Goal: Task Accomplishment & Management: Use online tool/utility

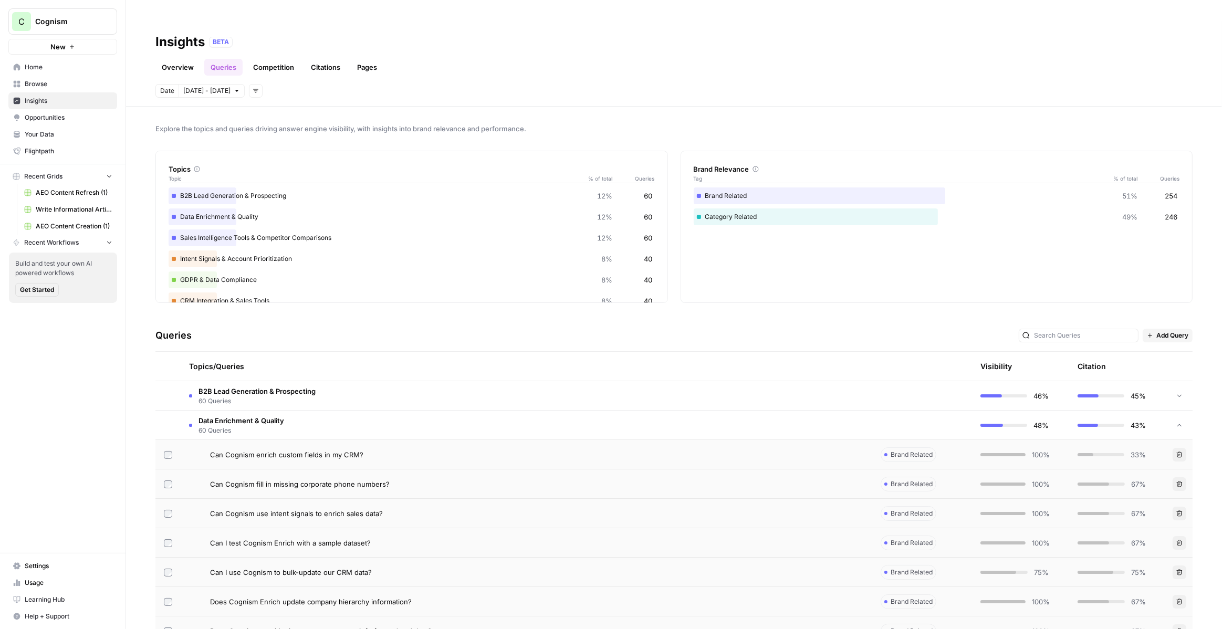
click at [89, 19] on span "Cognism" at bounding box center [67, 21] width 64 height 11
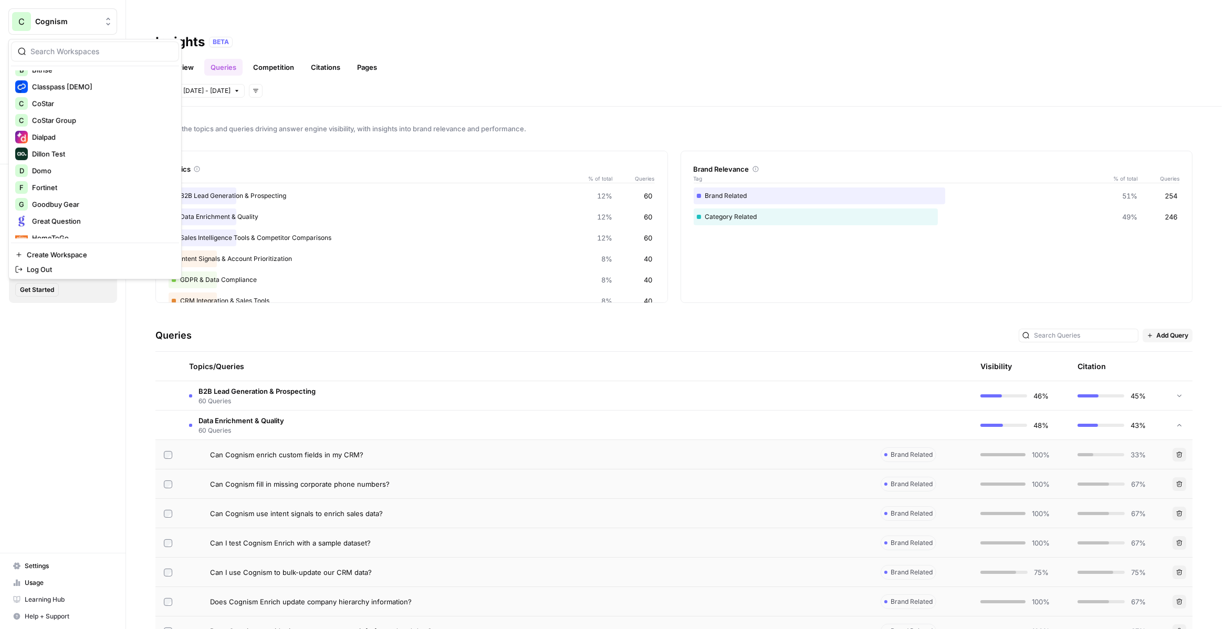
scroll to position [186, 0]
click at [85, 159] on span "Domo" at bounding box center [101, 161] width 139 height 11
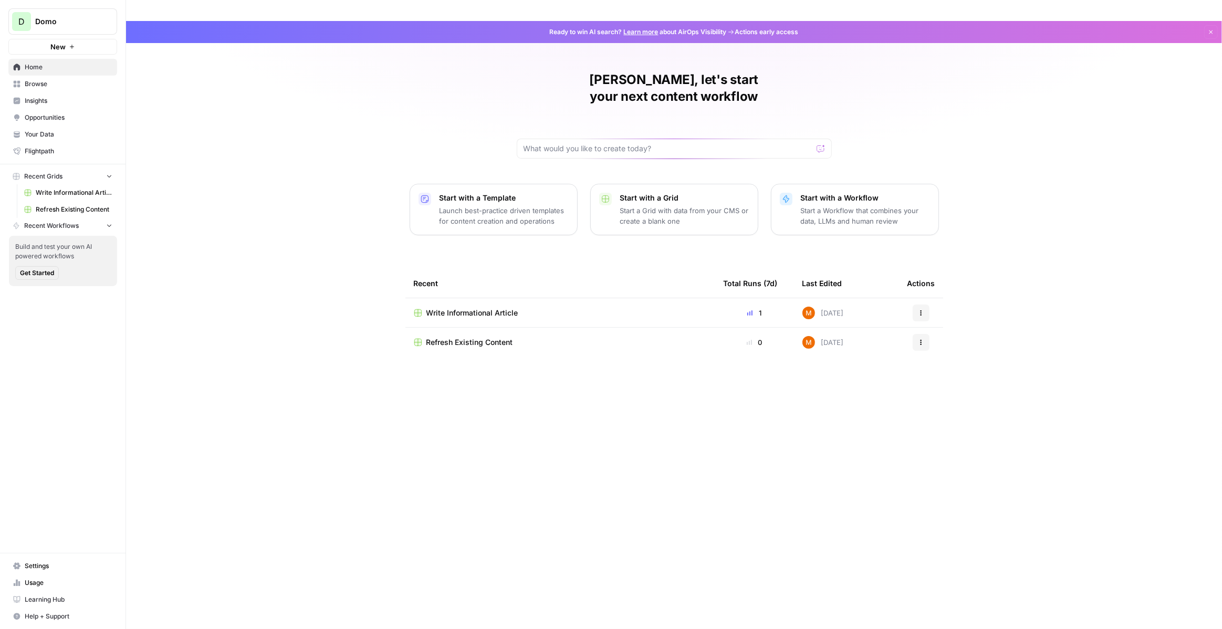
click at [56, 87] on span "Browse" at bounding box center [69, 83] width 88 height 9
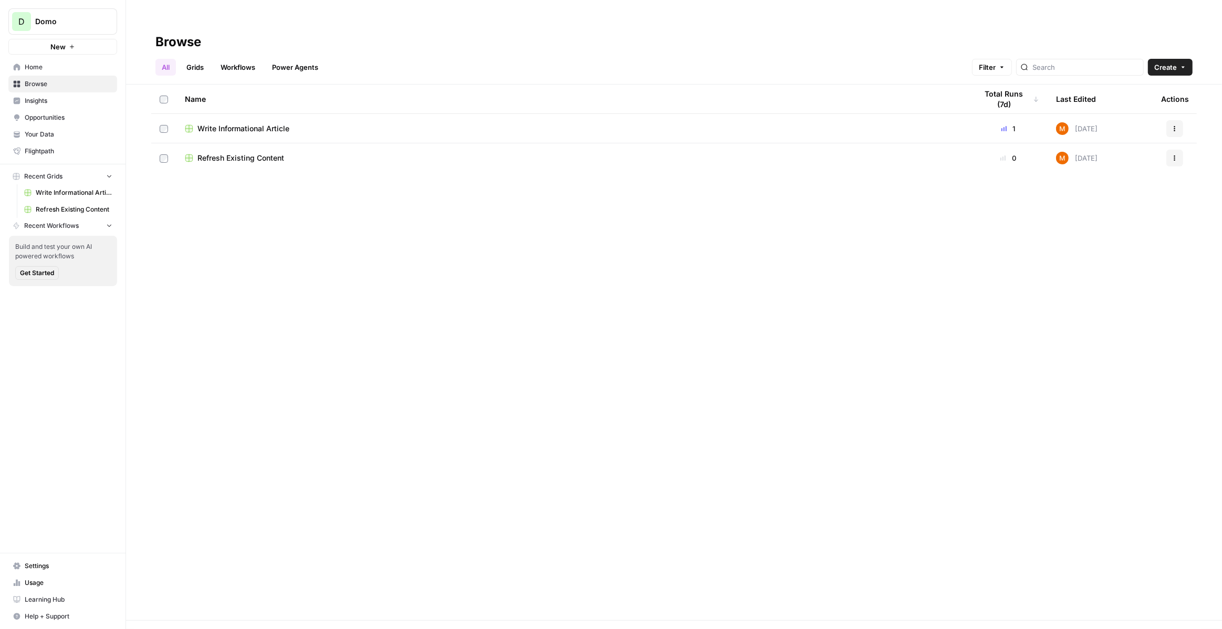
click at [56, 97] on span "Insights" at bounding box center [69, 100] width 88 height 9
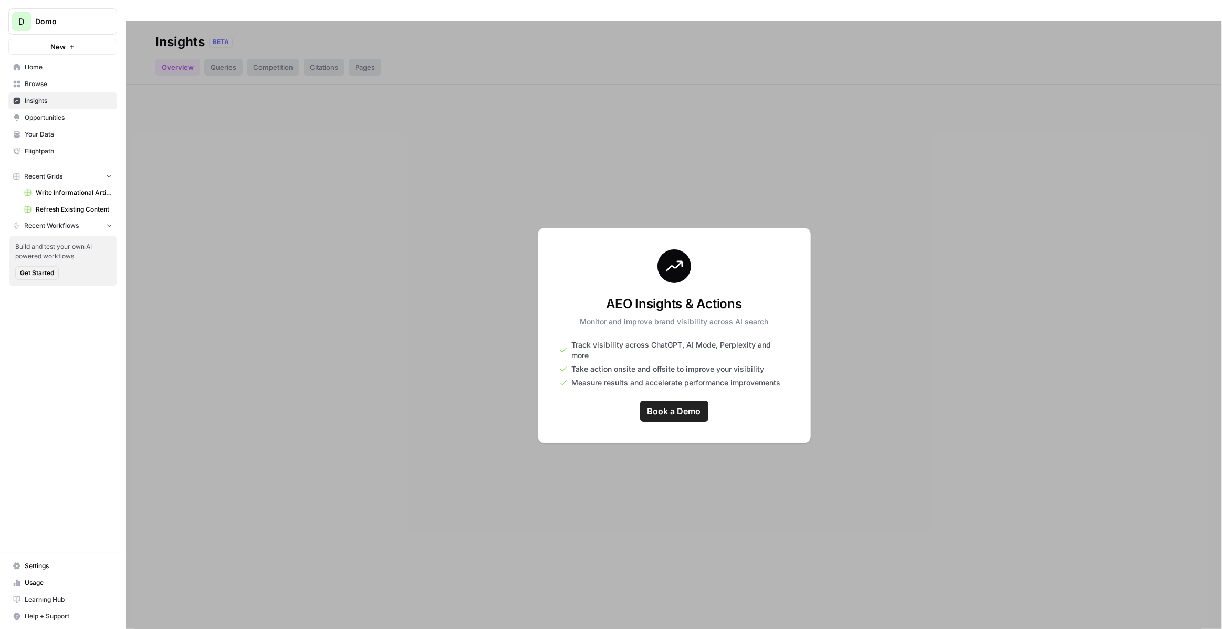
click at [81, 135] on span "Your Data" at bounding box center [69, 134] width 88 height 9
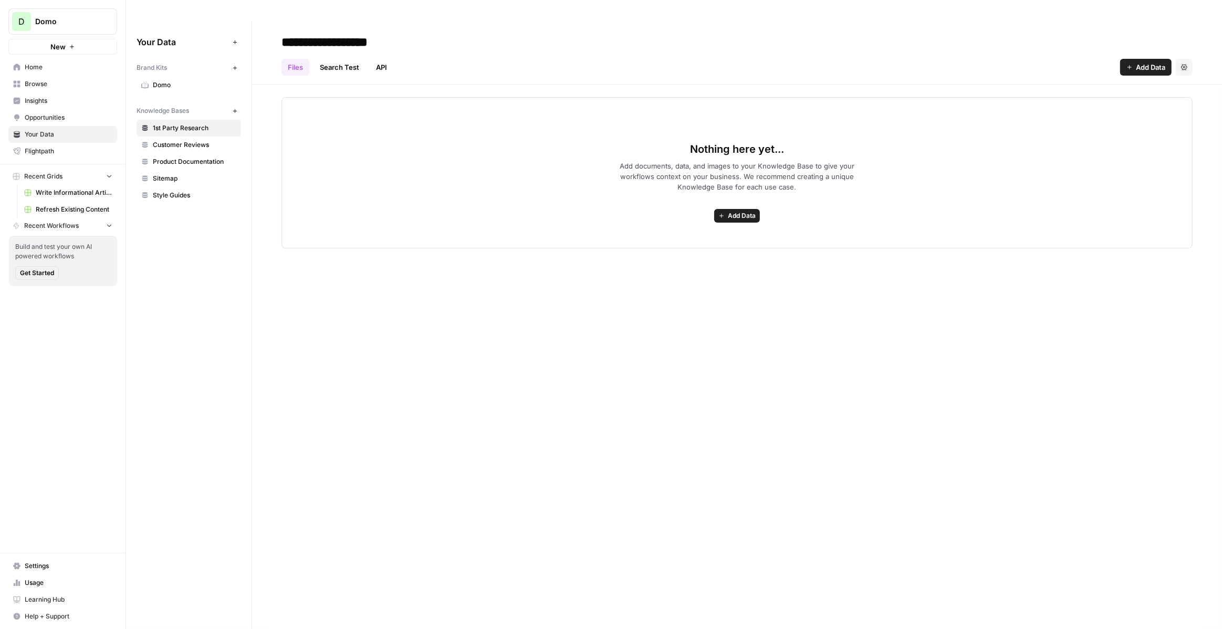
click at [178, 174] on span "Sitemap" at bounding box center [195, 178] width 84 height 9
click at [82, 205] on span "Refresh Existing Content" at bounding box center [74, 209] width 77 height 9
click at [82, 189] on span "Write Informational Article" at bounding box center [74, 192] width 77 height 9
click at [235, 105] on button "New" at bounding box center [234, 111] width 13 height 13
type input "*"
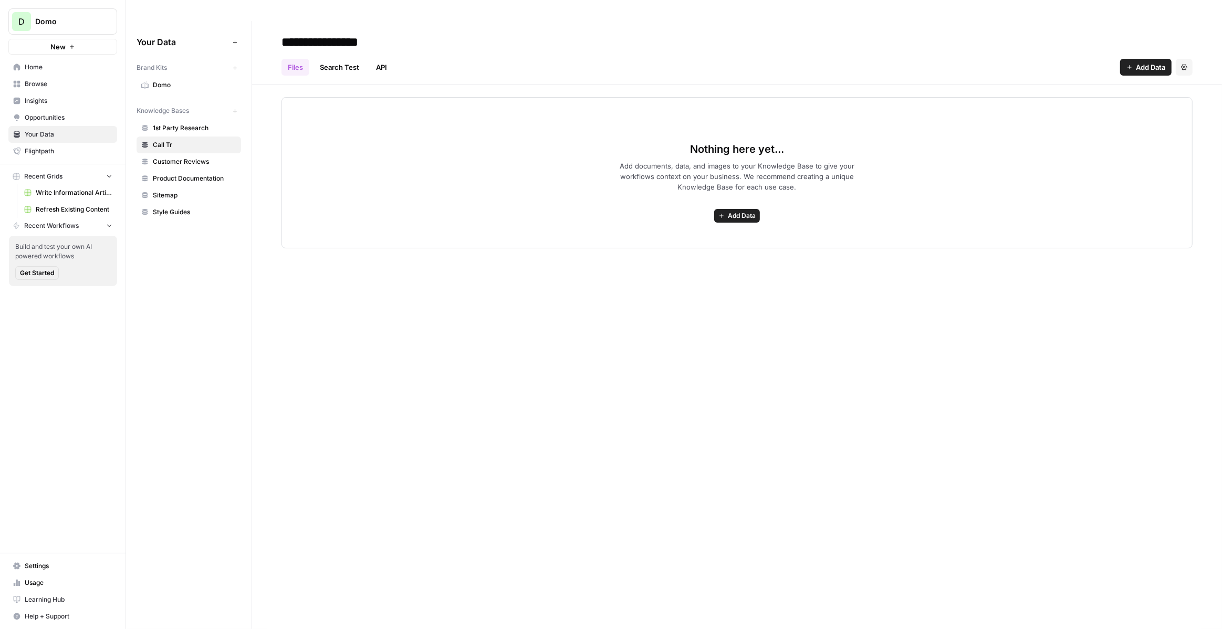
type input "**********"
click at [198, 247] on div "Your Data Add Data Brand Kits New Domo Knowledge Bases New 1st Party Research C…" at bounding box center [189, 335] width 126 height 629
click at [182, 191] on span "Sitemap" at bounding box center [195, 195] width 84 height 9
click at [202, 80] on span "Domo" at bounding box center [195, 84] width 84 height 9
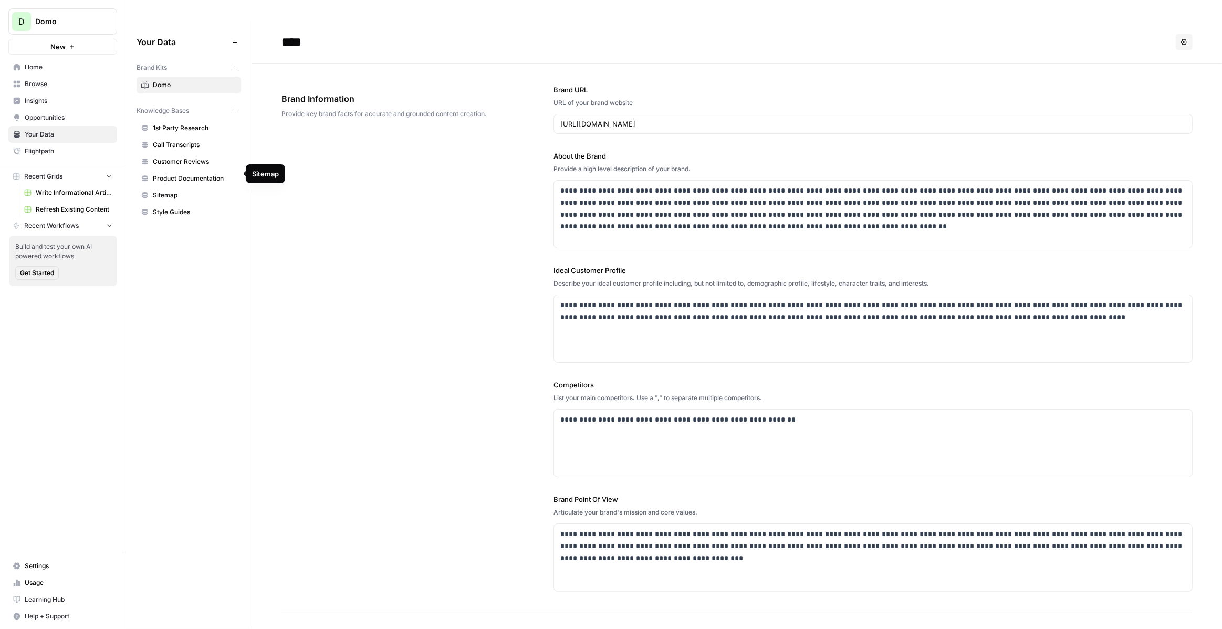
click at [186, 187] on link "Sitemap" at bounding box center [189, 195] width 105 height 17
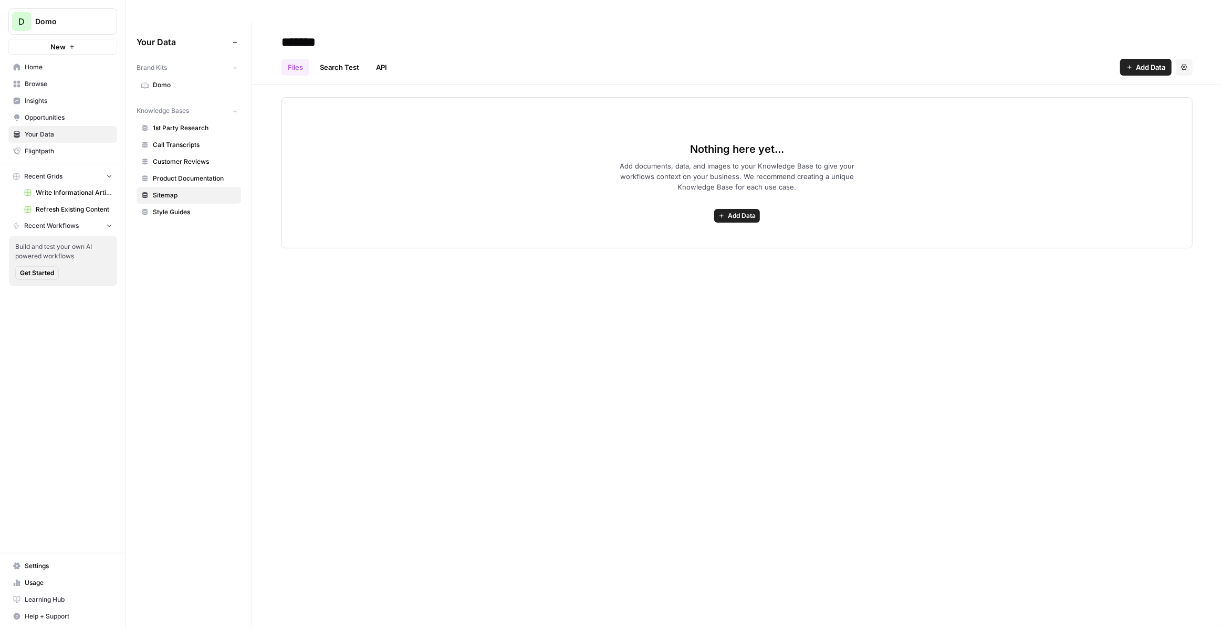
click at [98, 21] on span "Domo" at bounding box center [67, 21] width 64 height 11
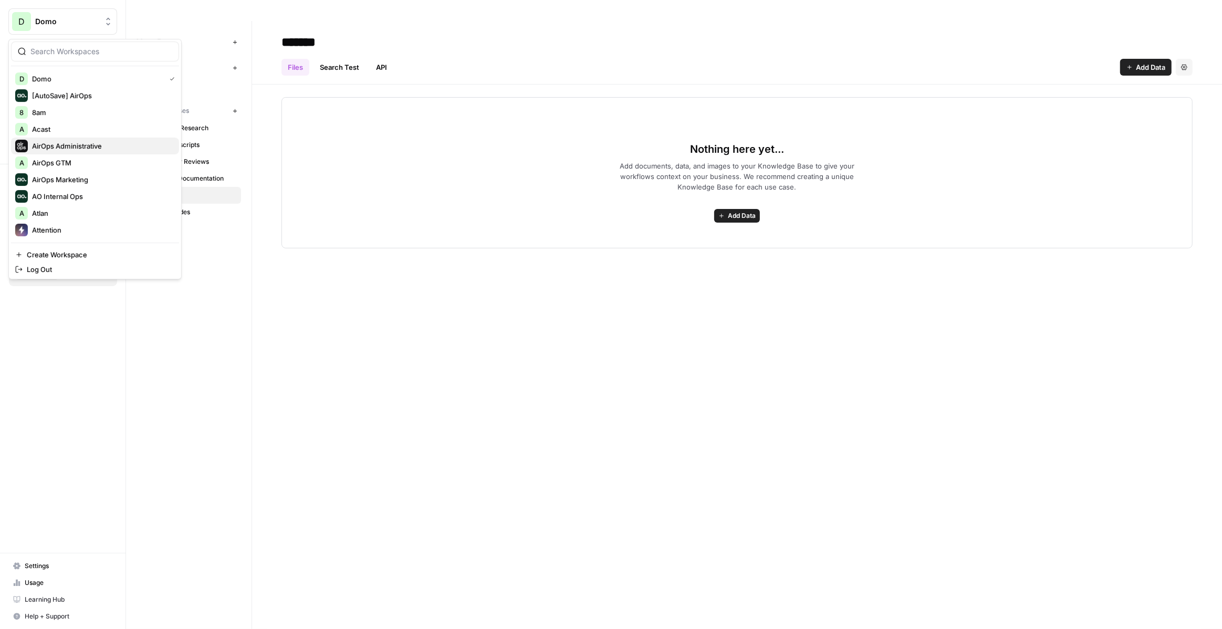
scroll to position [73, 0]
click at [65, 144] on span "Atlan" at bounding box center [101, 140] width 139 height 11
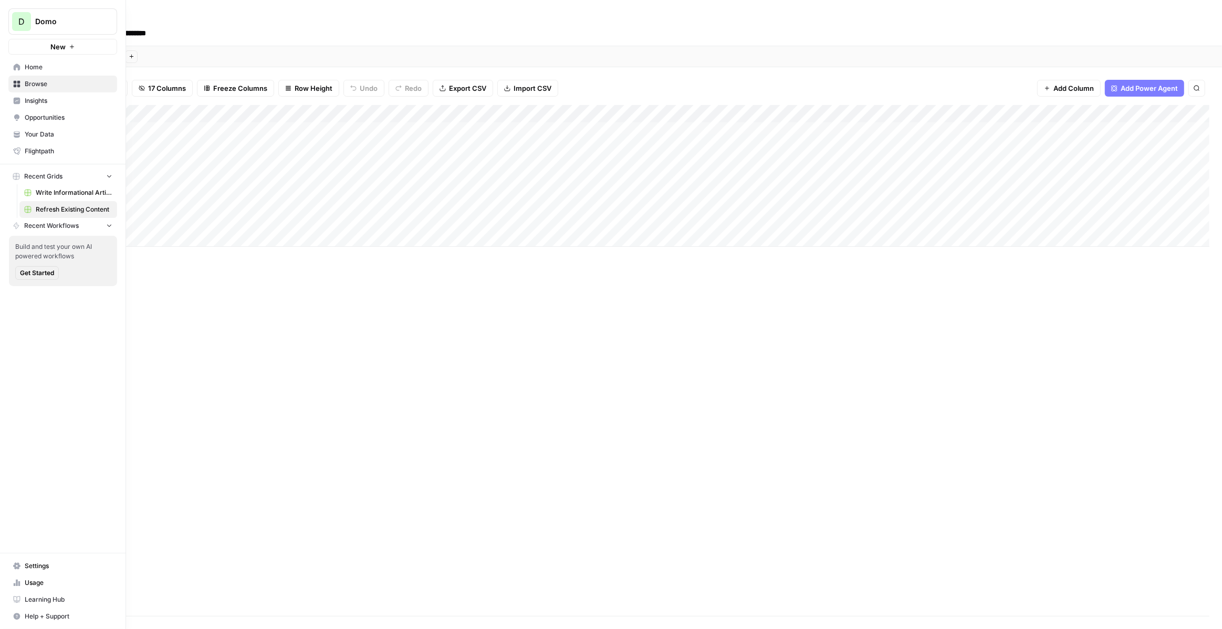
click at [78, 24] on span "Domo" at bounding box center [67, 21] width 64 height 11
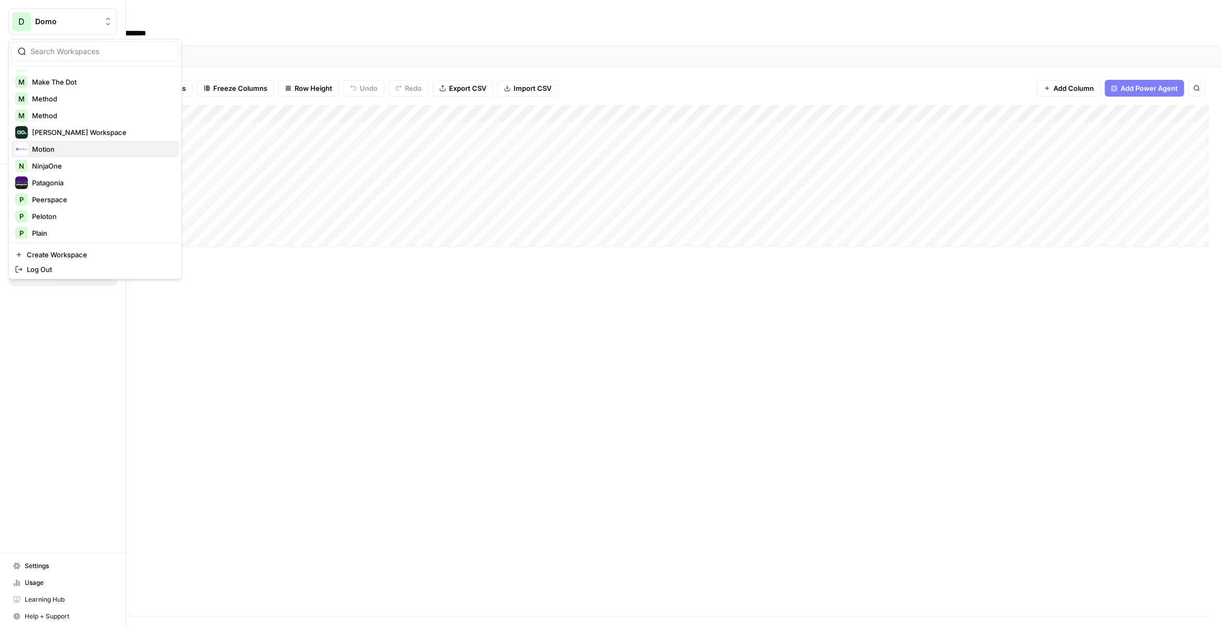
scroll to position [400, 0]
click at [66, 145] on span "Motion" at bounding box center [101, 149] width 139 height 11
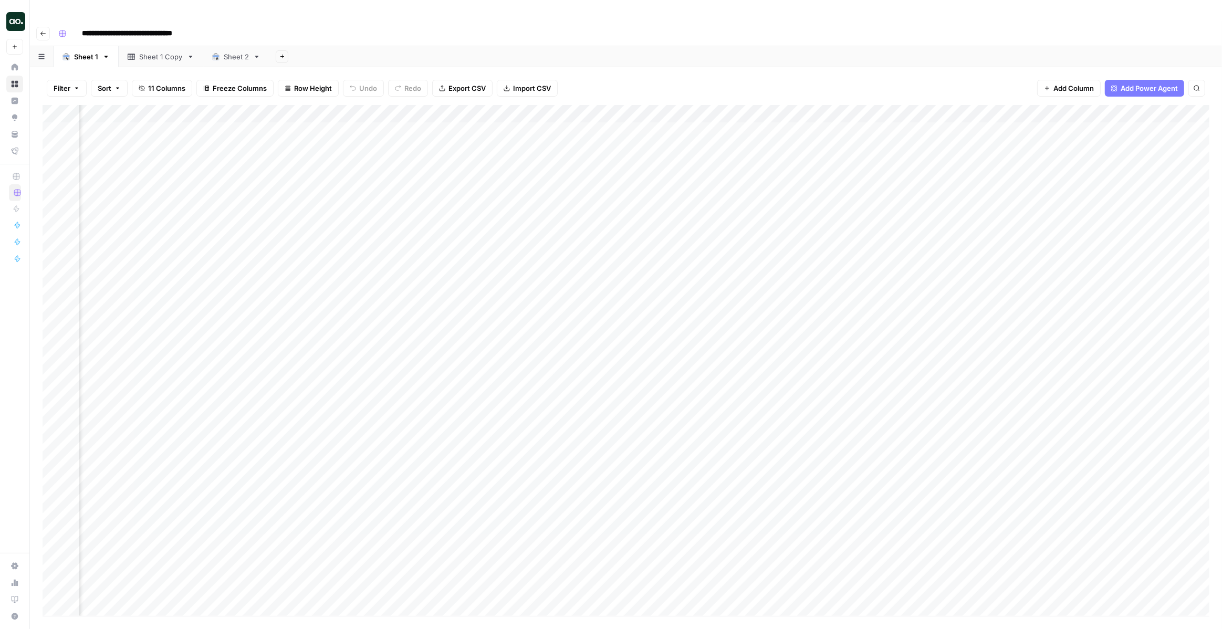
scroll to position [0, 105]
click at [120, 25] on input "**********" at bounding box center [158, 33] width 162 height 17
click at [160, 25] on input "**********" at bounding box center [158, 33] width 162 height 17
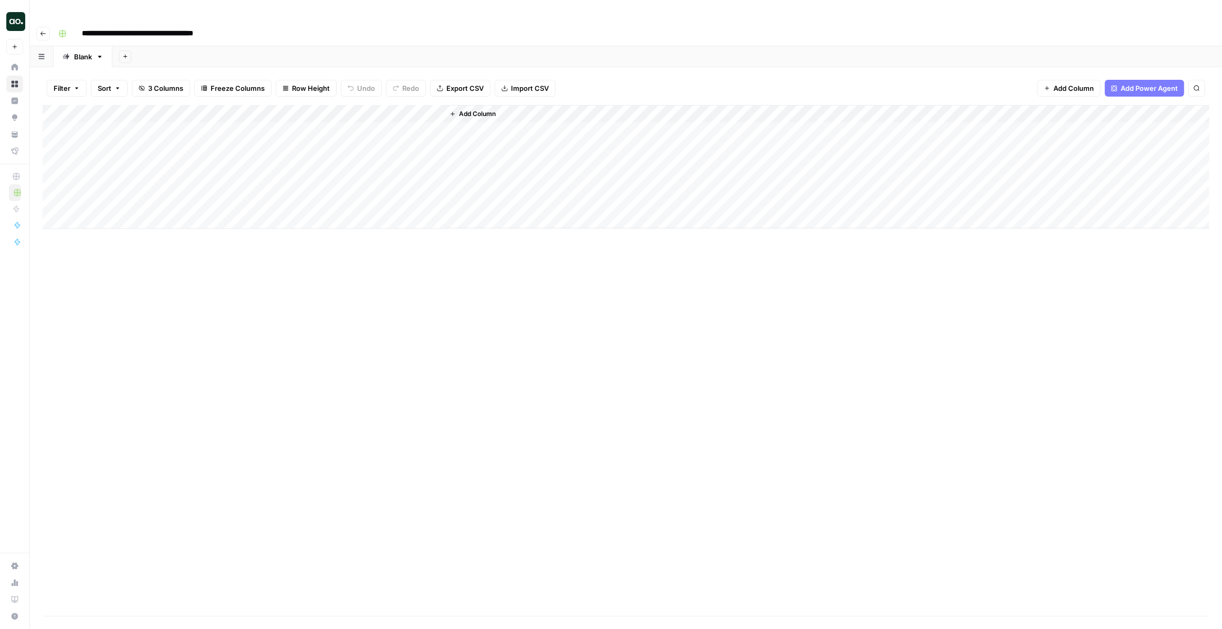
drag, startPoint x: 160, startPoint y: 12, endPoint x: 267, endPoint y: 14, distance: 107.2
click at [267, 25] on div "**********" at bounding box center [633, 33] width 1158 height 17
type input "**********"
click at [289, 234] on div "Add Column" at bounding box center [626, 360] width 1167 height 511
click at [163, 109] on div "Add Column" at bounding box center [626, 167] width 1167 height 124
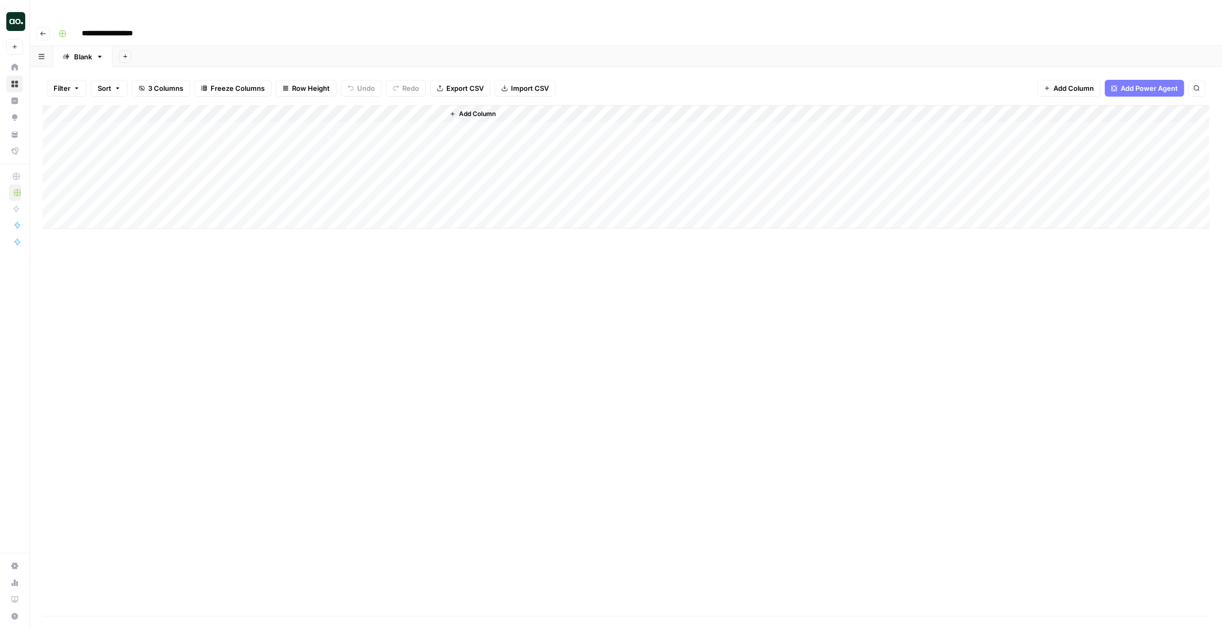
click at [163, 109] on div "Add Column" at bounding box center [626, 167] width 1167 height 124
click at [381, 115] on div "Add Column" at bounding box center [626, 167] width 1167 height 124
click at [416, 107] on div "Add Column" at bounding box center [626, 167] width 1167 height 124
click at [416, 107] on div at bounding box center [396, 109] width 96 height 19
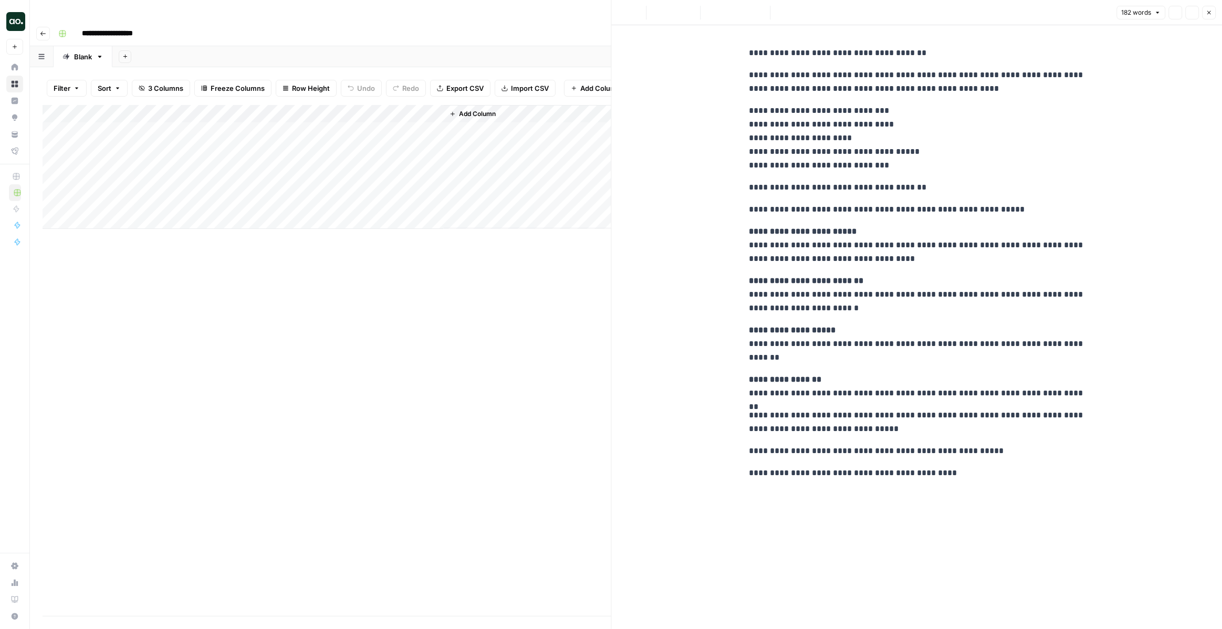
click at [476, 108] on div "Add Column" at bounding box center [528, 166] width 168 height 123
click at [393, 115] on div "Add Column" at bounding box center [327, 167] width 569 height 124
click at [406, 109] on div at bounding box center [396, 109] width 96 height 19
click at [830, 111] on p "**********" at bounding box center [917, 138] width 336 height 68
drag, startPoint x: 887, startPoint y: 109, endPoint x: 707, endPoint y: 109, distance: 180.2
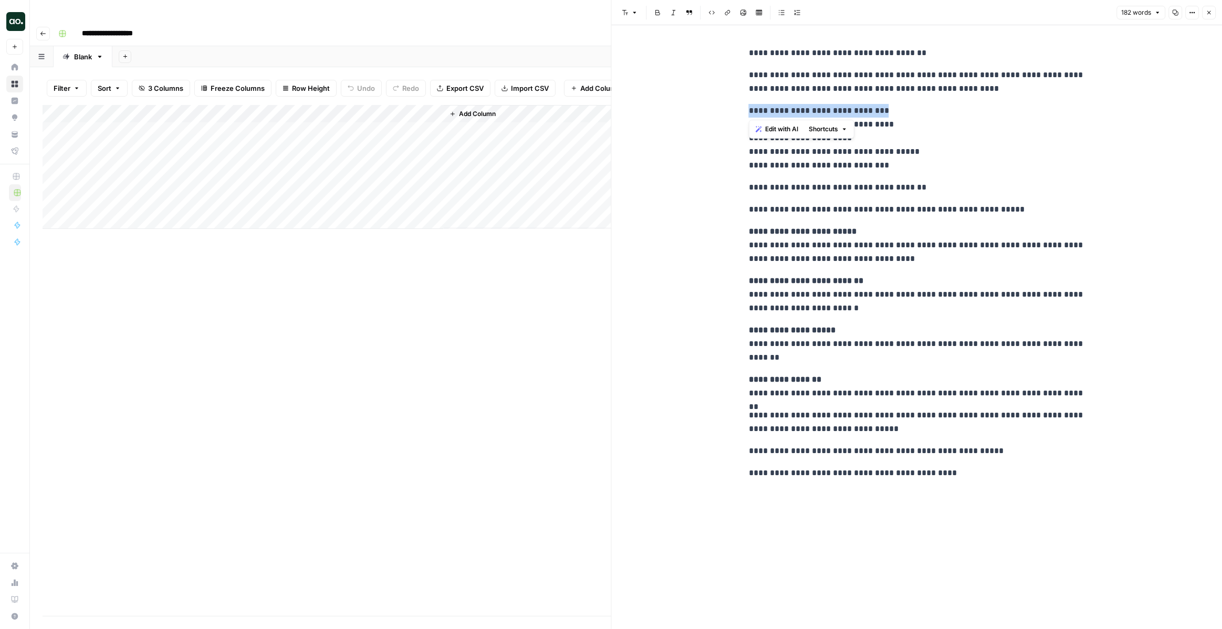
click at [707, 109] on div "**********" at bounding box center [917, 327] width 611 height 604
click at [923, 126] on p "**********" at bounding box center [917, 138] width 336 height 68
click at [928, 427] on p "**********" at bounding box center [917, 422] width 336 height 27
click at [1211, 18] on button "Close" at bounding box center [1209, 13] width 14 height 14
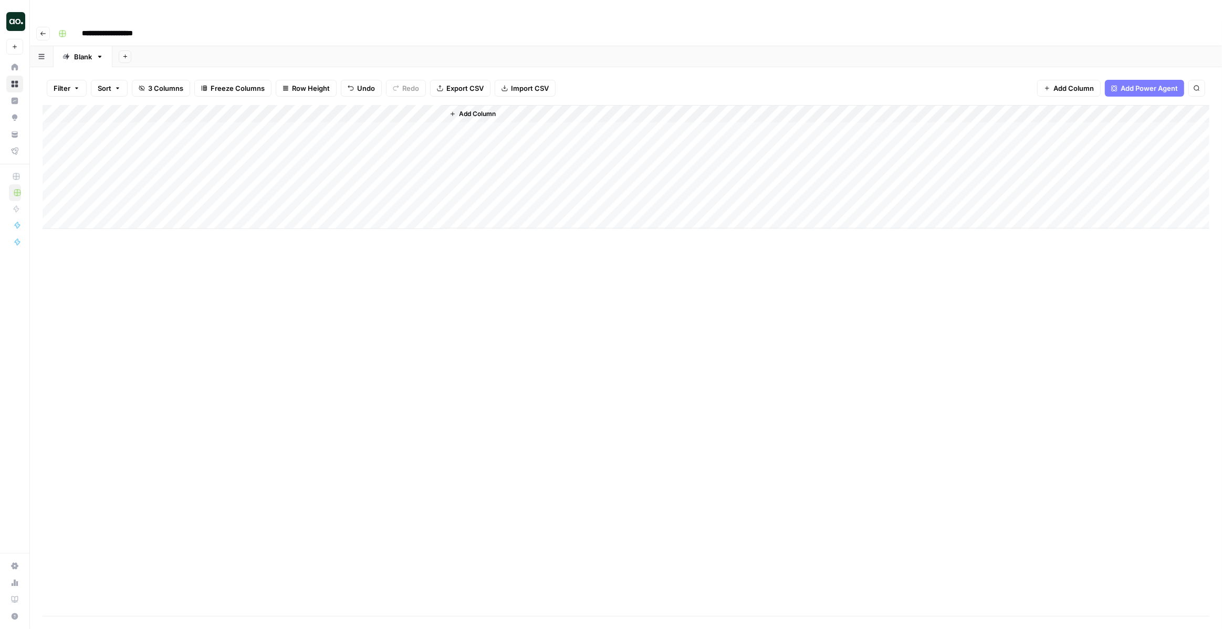
click at [328, 105] on div "Add Column" at bounding box center [626, 167] width 1167 height 124
click at [284, 198] on span "Edit Workflow" at bounding box center [297, 196] width 92 height 11
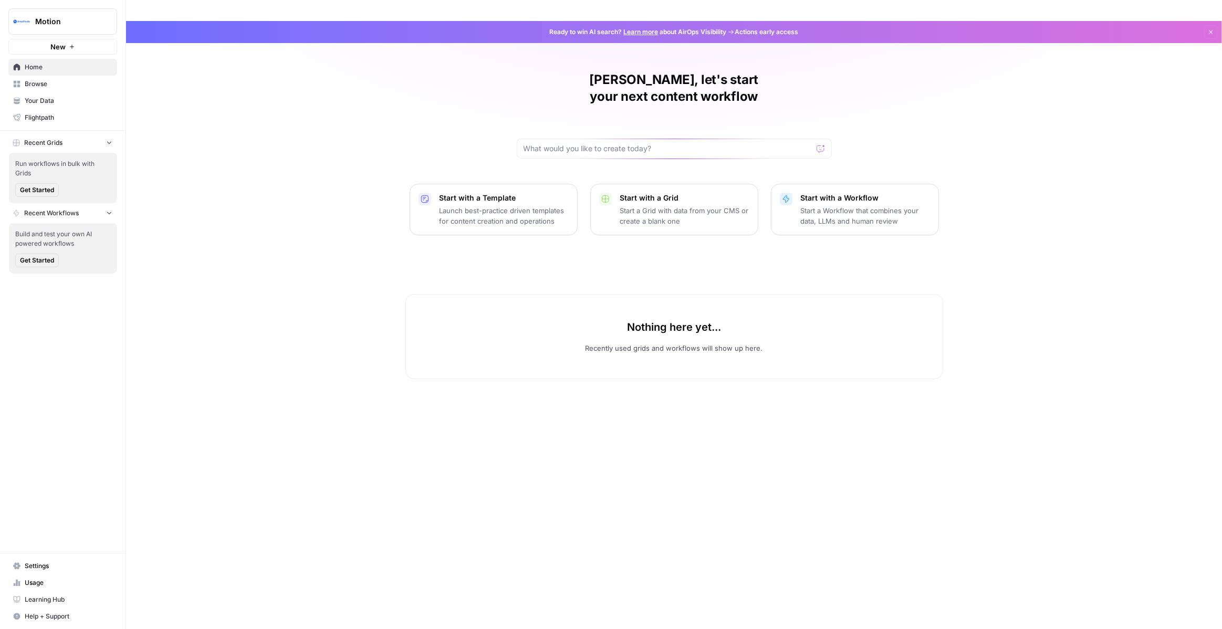
click at [106, 140] on icon "button" at bounding box center [109, 142] width 7 height 7
click at [82, 48] on button "New" at bounding box center [62, 47] width 109 height 16
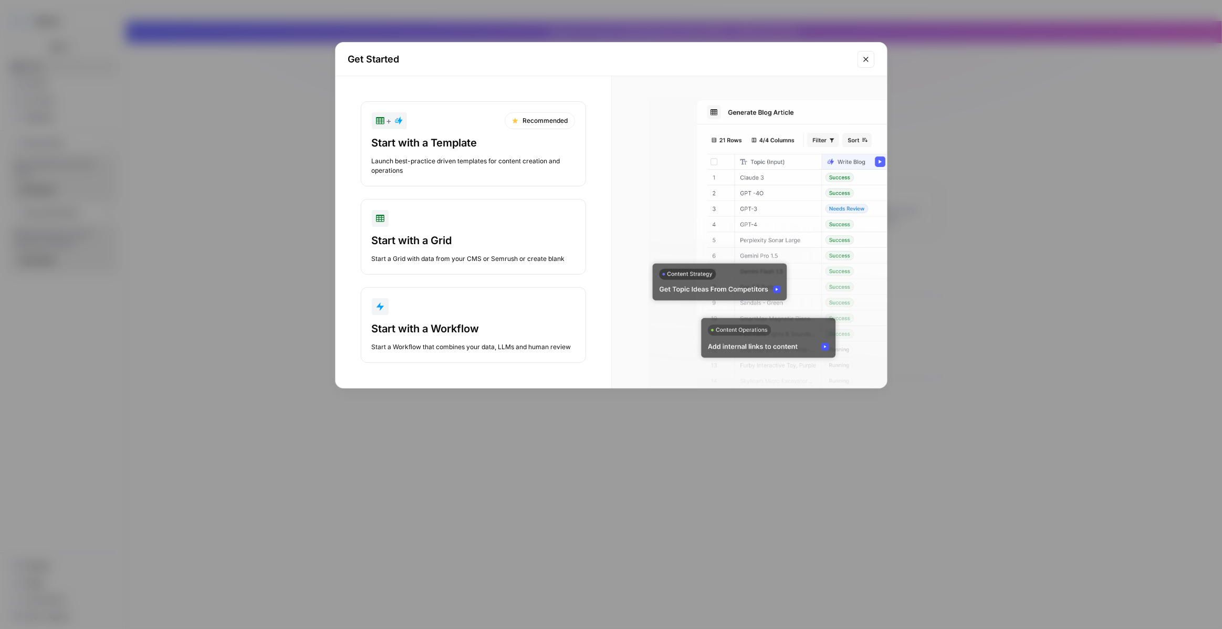
click at [482, 151] on div "Start with a Template Launch best-practice driven templates for content creatio…" at bounding box center [473, 156] width 203 height 40
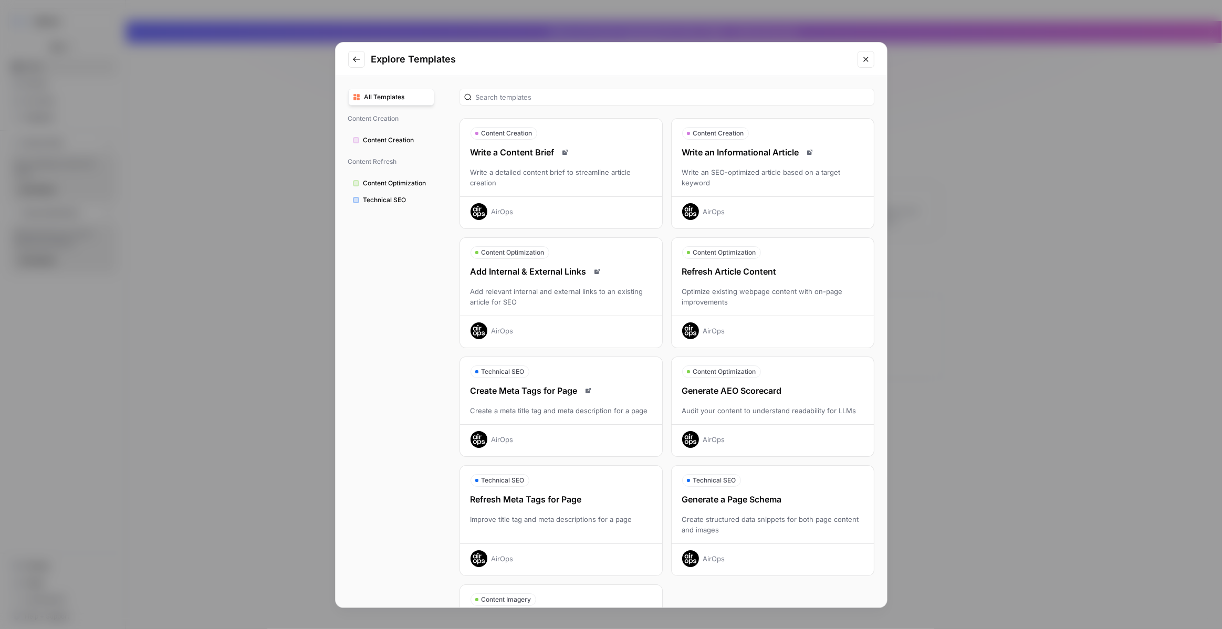
click at [739, 312] on div "Refresh Article Content Optimize existing webpage content with on-page improvem…" at bounding box center [773, 302] width 202 height 74
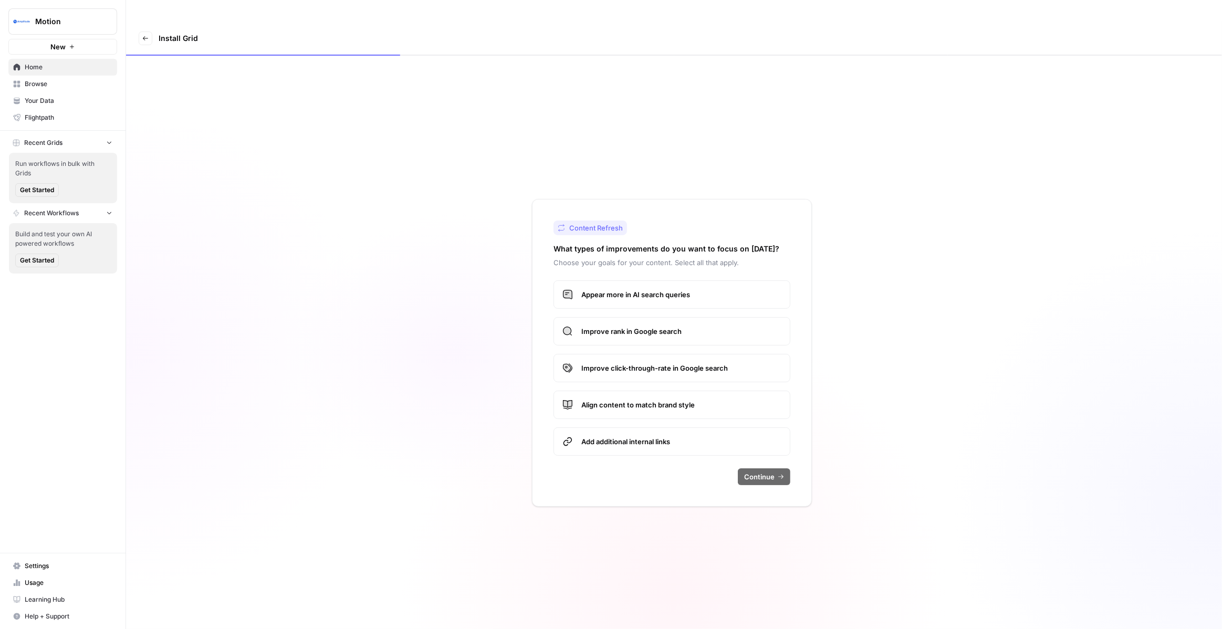
click at [689, 281] on label "Appear more in AI search queries" at bounding box center [672, 294] width 237 height 28
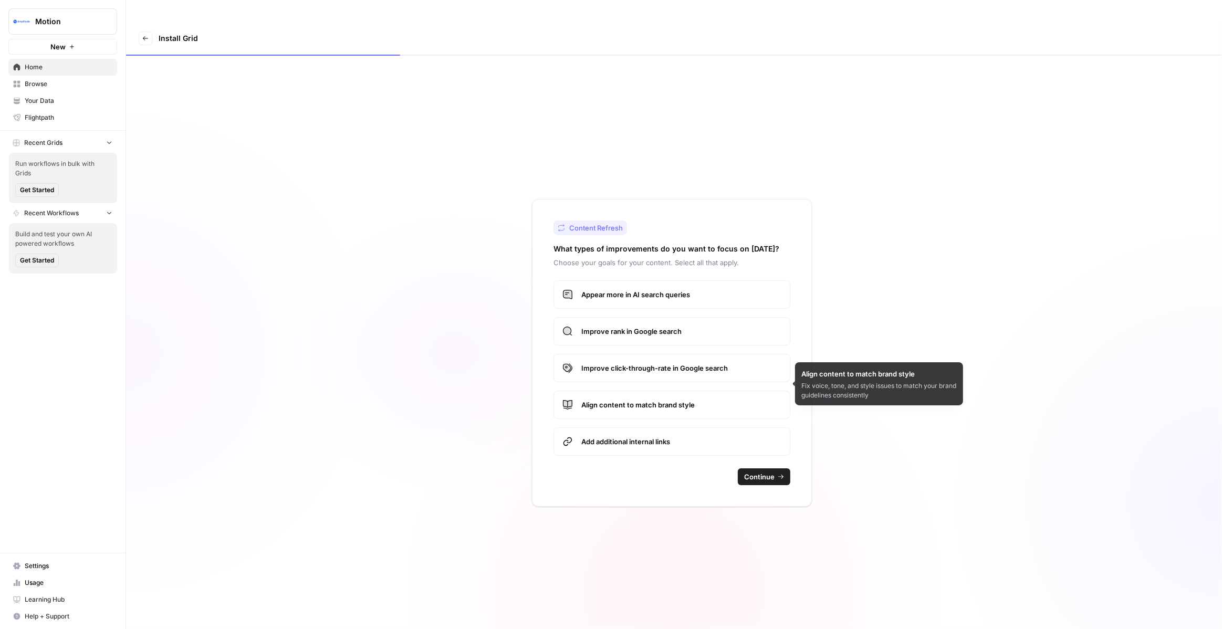
click at [698, 326] on span "Improve rank in Google search" at bounding box center [681, 331] width 200 height 11
click at [688, 400] on span "Align content to match brand style" at bounding box center [681, 405] width 200 height 11
click at [766, 472] on span "Continue" at bounding box center [759, 477] width 30 height 11
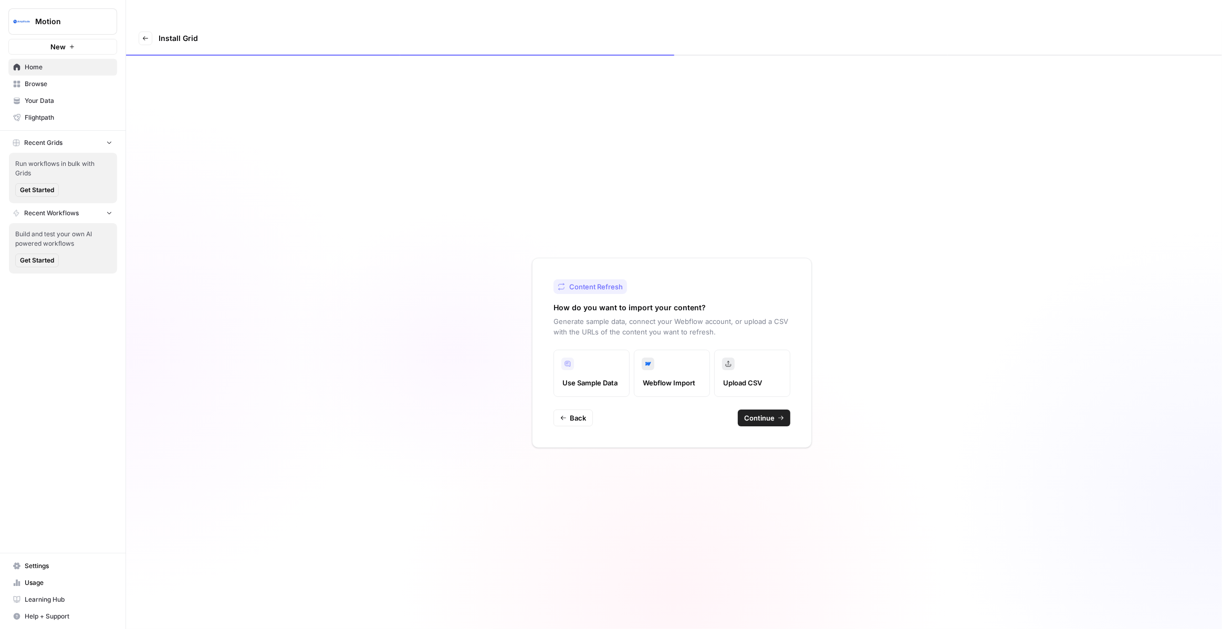
click at [773, 413] on span "Continue" at bounding box center [759, 418] width 30 height 11
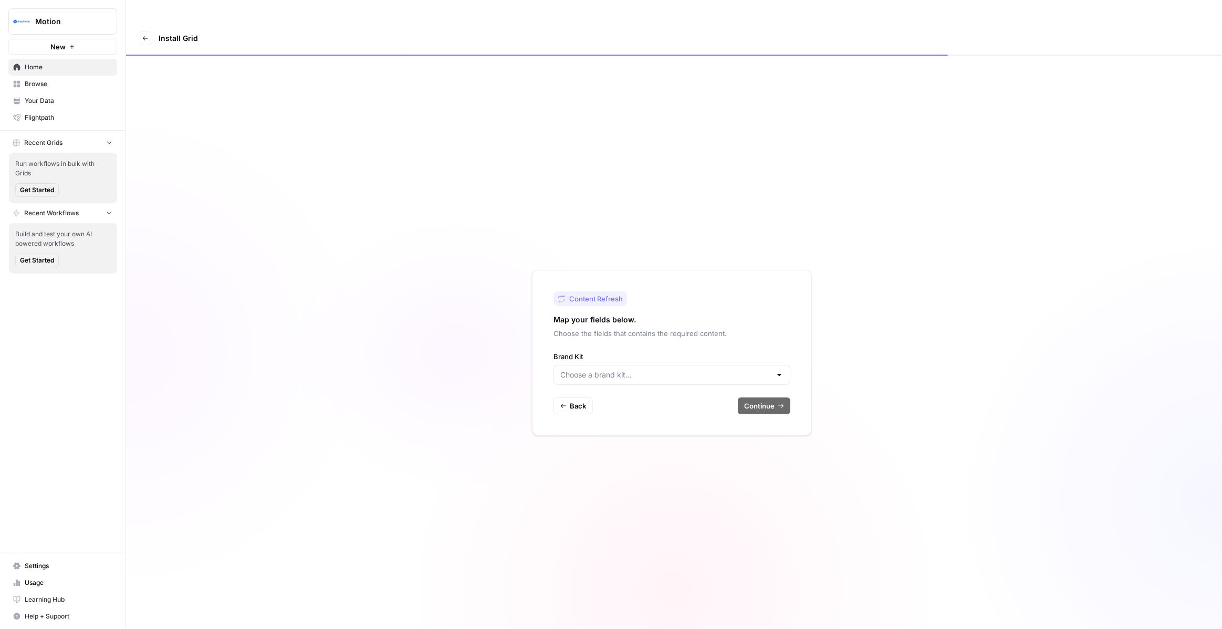
click at [739, 329] on div "Content Refresh Map your fields below. Choose the fields that contains the requ…" at bounding box center [672, 353] width 280 height 166
click at [739, 365] on div at bounding box center [672, 375] width 237 height 20
drag, startPoint x: 734, startPoint y: 385, endPoint x: 733, endPoint y: 317, distance: 68.3
click at [733, 317] on body "Motion New Home Browse Your Data Flightpath Recent Grids Run workflows in bulk …" at bounding box center [611, 314] width 1222 height 629
click at [716, 381] on span "Add new" at bounding box center [675, 380] width 203 height 11
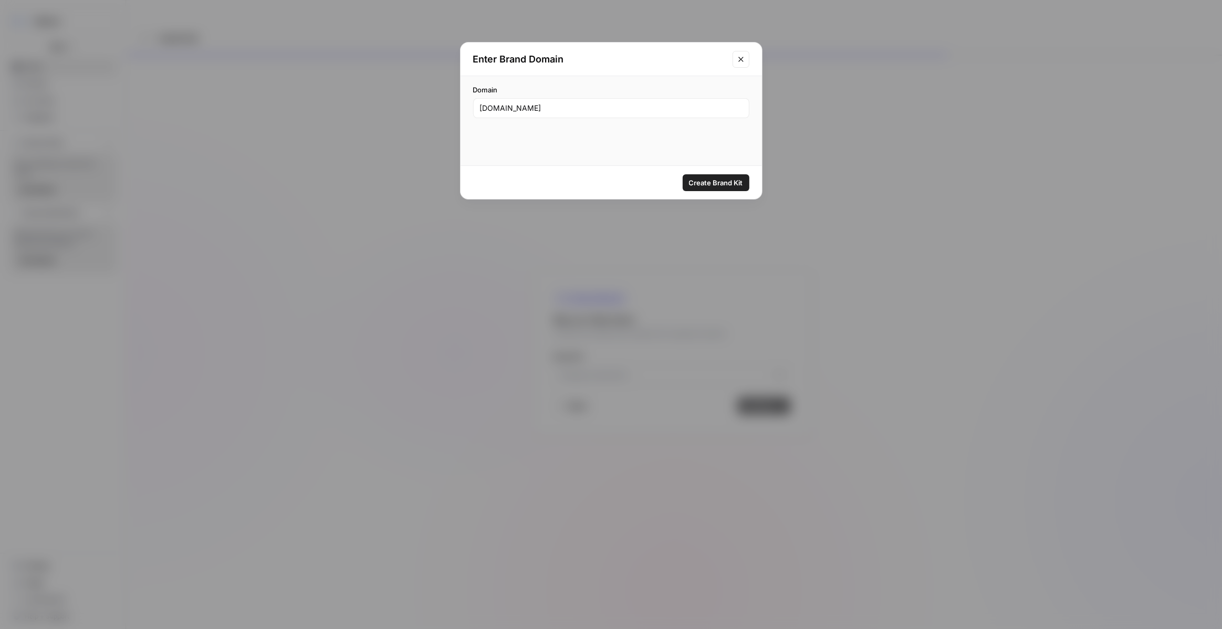
type input "usemotion.com"
click button "Create Brand Kit" at bounding box center [716, 182] width 67 height 17
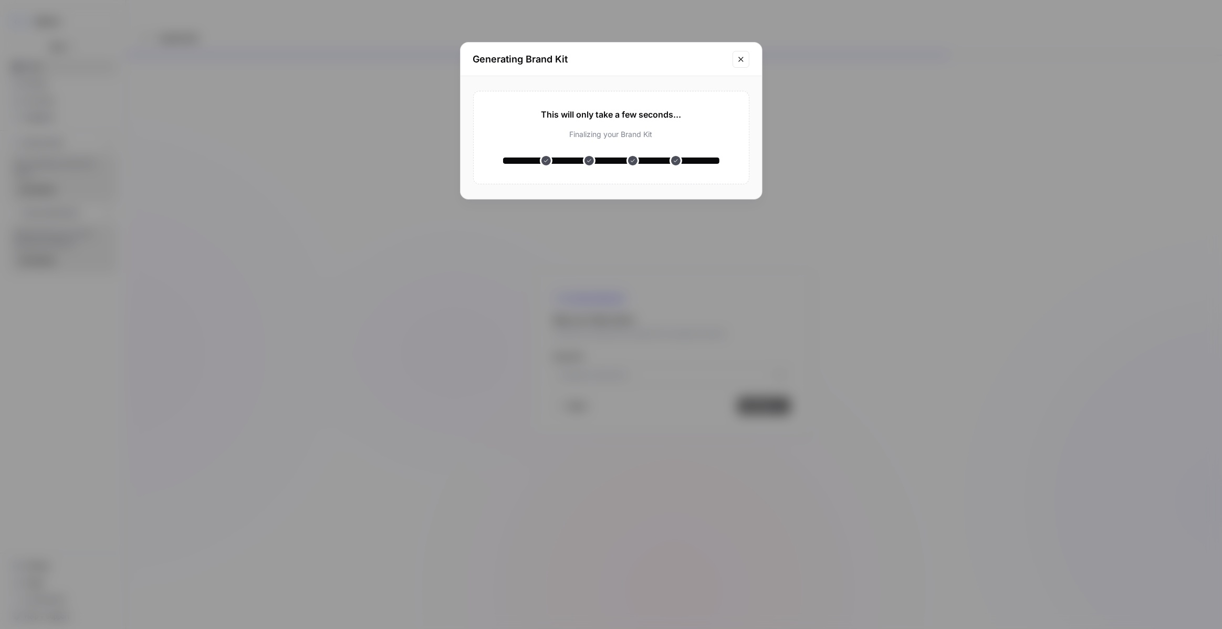
type input "Motion"
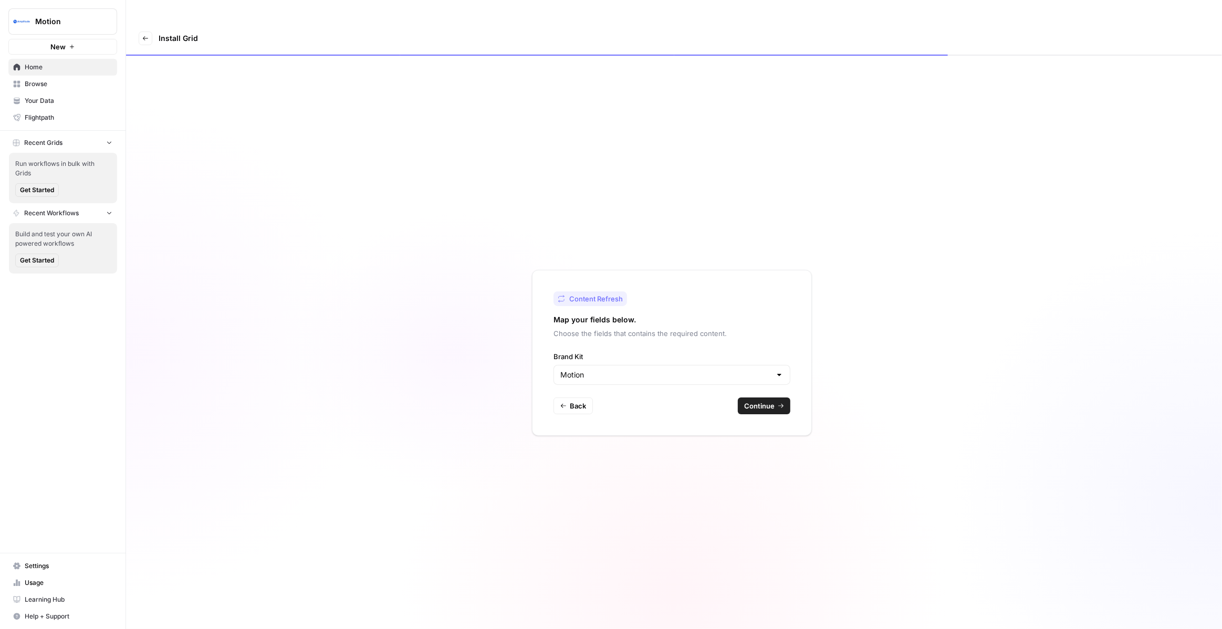
click at [766, 401] on span "Continue" at bounding box center [759, 406] width 30 height 11
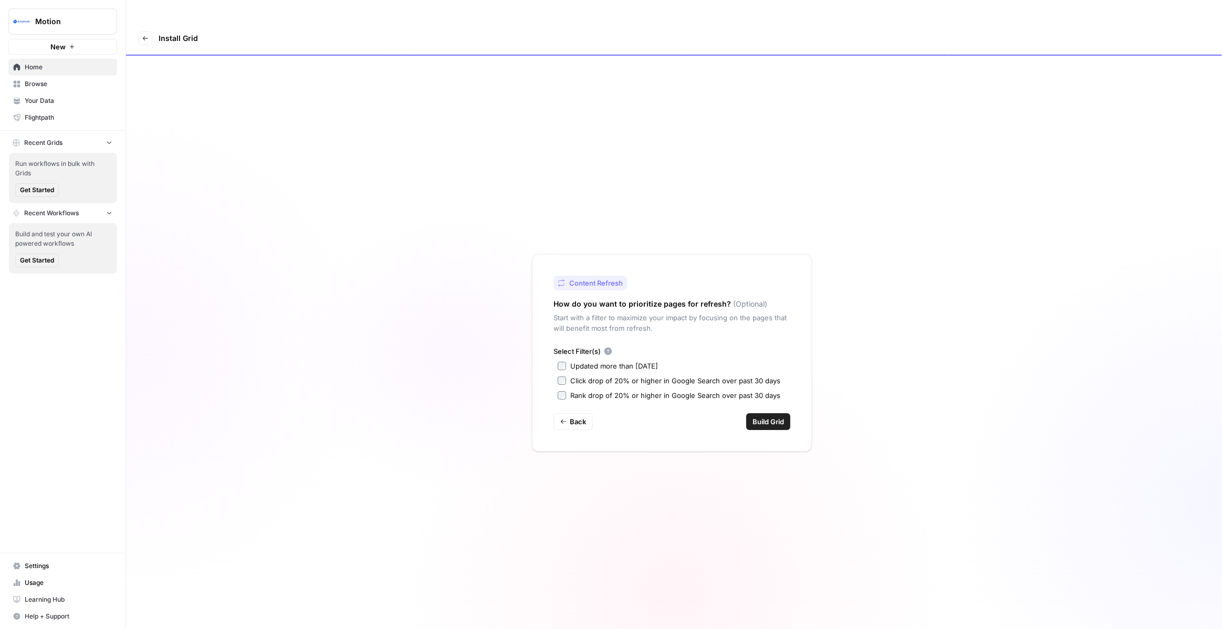
click at [764, 417] on span "Build Grid" at bounding box center [769, 422] width 32 height 11
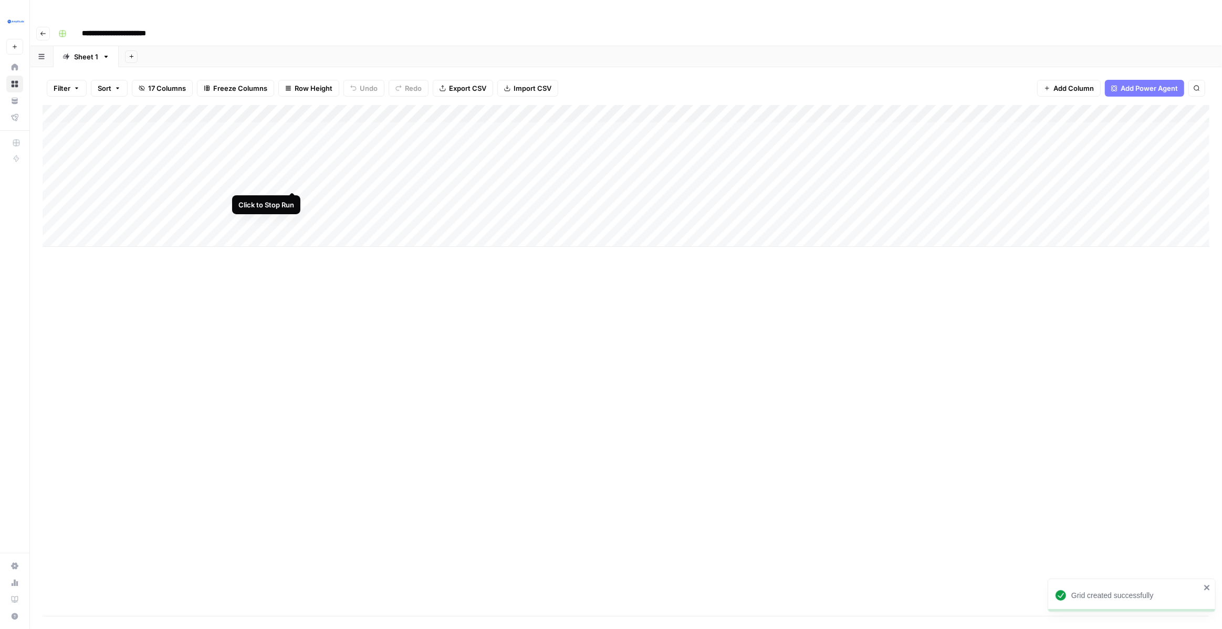
click at [290, 179] on div "Add Column" at bounding box center [626, 176] width 1167 height 142
click at [293, 158] on div "Add Column" at bounding box center [626, 176] width 1167 height 142
click at [293, 147] on div "Add Column" at bounding box center [626, 176] width 1167 height 142
click at [292, 128] on div "Add Column" at bounding box center [626, 176] width 1167 height 142
click at [292, 111] on div "Add Column" at bounding box center [626, 176] width 1167 height 142
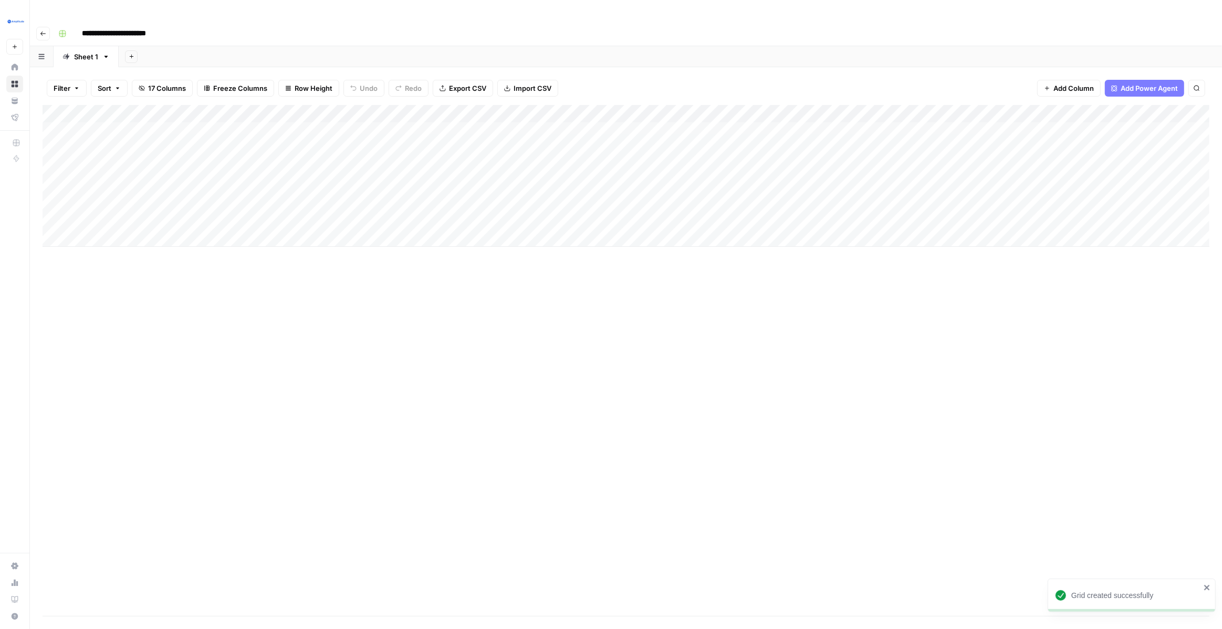
click at [292, 141] on div "Add Column" at bounding box center [626, 176] width 1167 height 142
click at [296, 198] on div "Add Column" at bounding box center [626, 176] width 1167 height 142
click at [112, 110] on div "Add Column" at bounding box center [626, 176] width 1167 height 142
click at [354, 173] on div "Add Column" at bounding box center [626, 176] width 1167 height 142
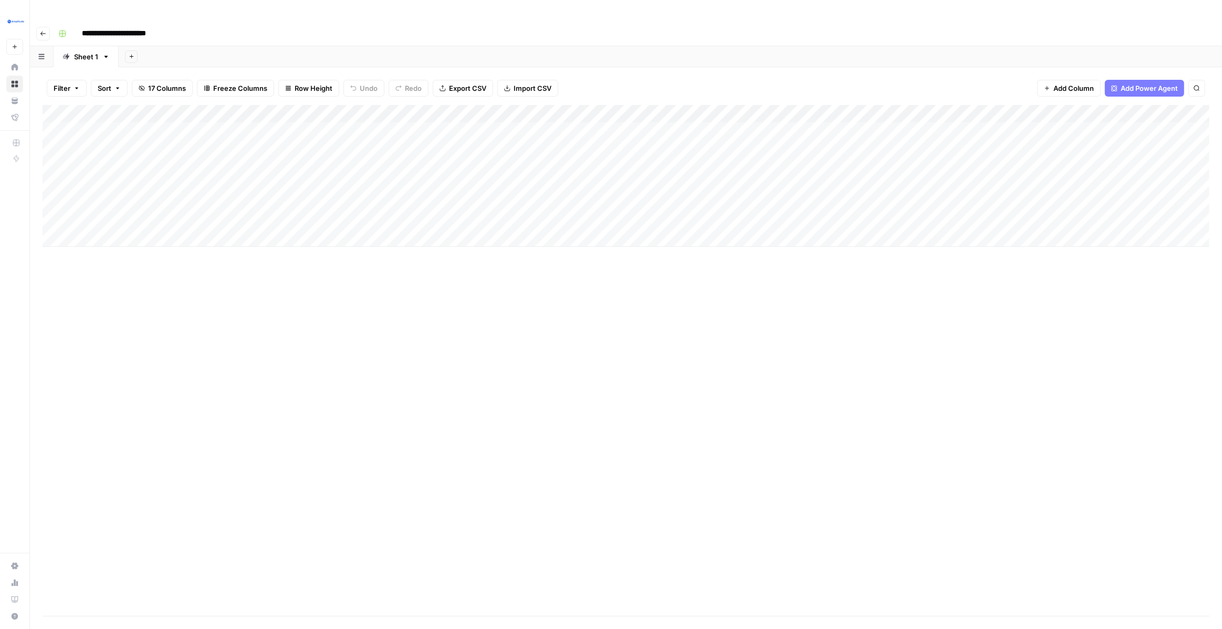
click at [204, 108] on div "Add Column" at bounding box center [626, 176] width 1167 height 142
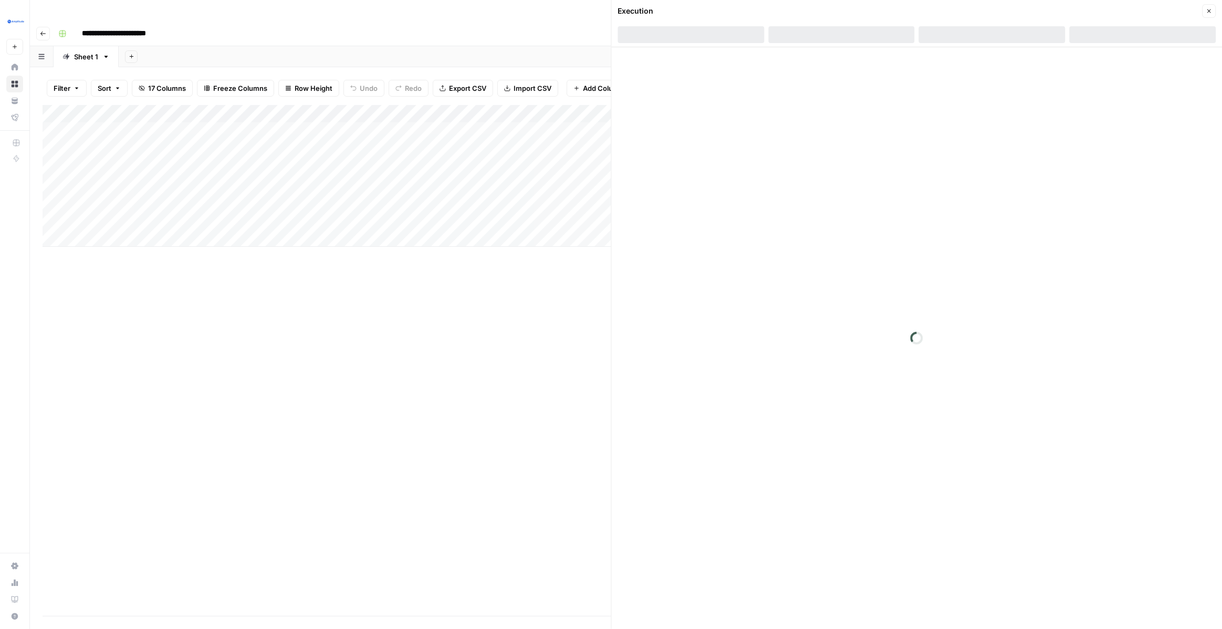
click at [144, 113] on div "Add Column" at bounding box center [327, 176] width 569 height 142
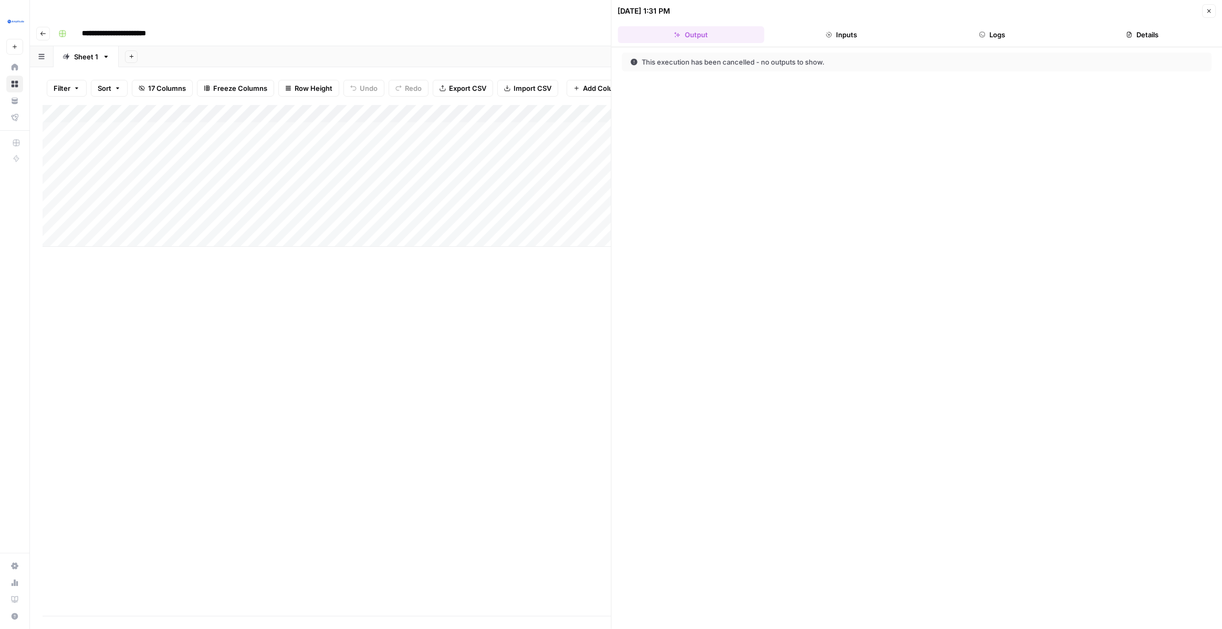
click at [144, 113] on div "Add Column" at bounding box center [327, 176] width 569 height 142
click at [144, 113] on input "**********" at bounding box center [167, 113] width 168 height 13
type input "**********"
click at [292, 110] on div "Add Column" at bounding box center [327, 176] width 569 height 142
click at [1211, 13] on icon "button" at bounding box center [1209, 11] width 6 height 6
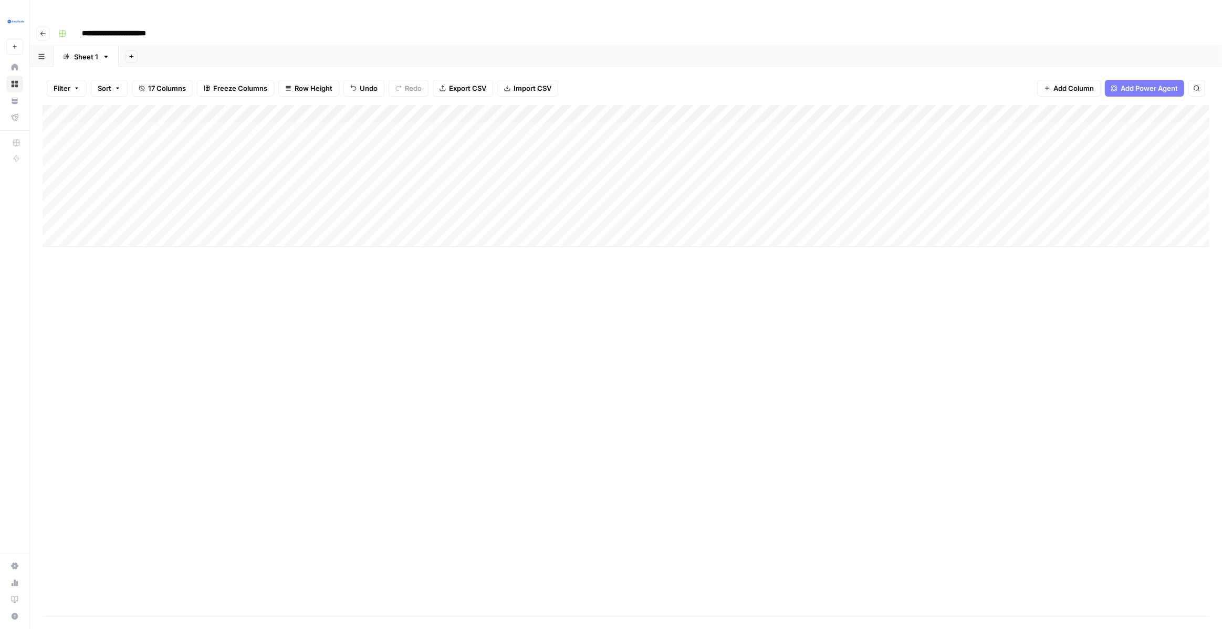
click at [1020, 111] on div "Add Column" at bounding box center [626, 176] width 1167 height 142
click at [1096, 110] on div "Add Column" at bounding box center [626, 176] width 1167 height 142
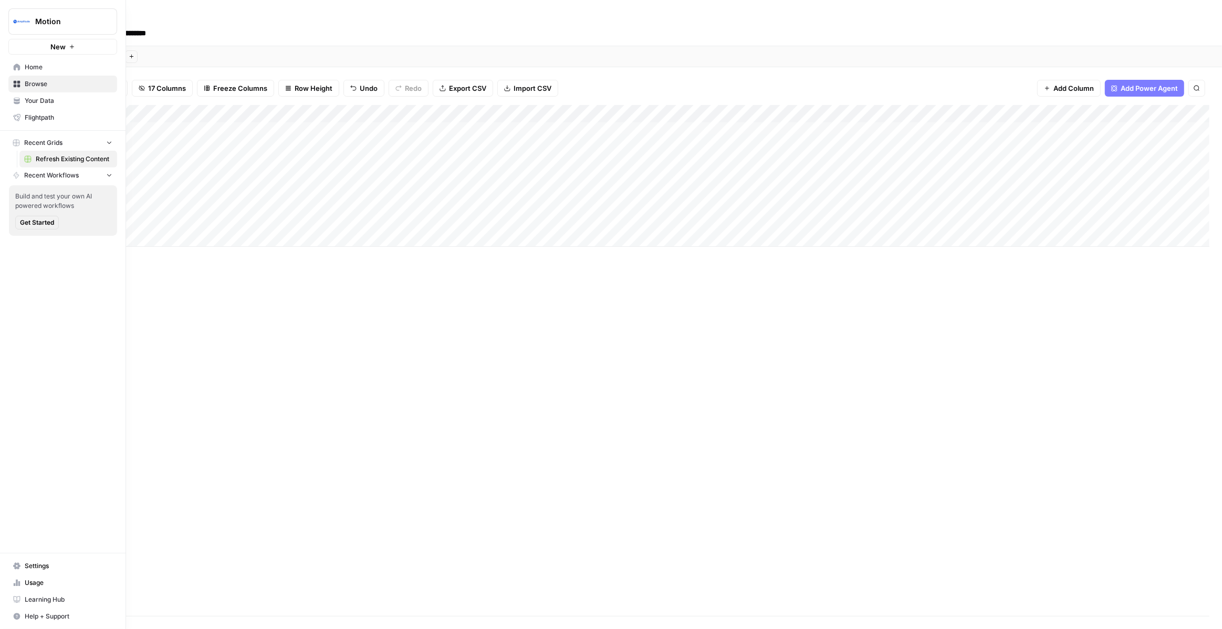
click at [86, 53] on button "New" at bounding box center [62, 47] width 109 height 16
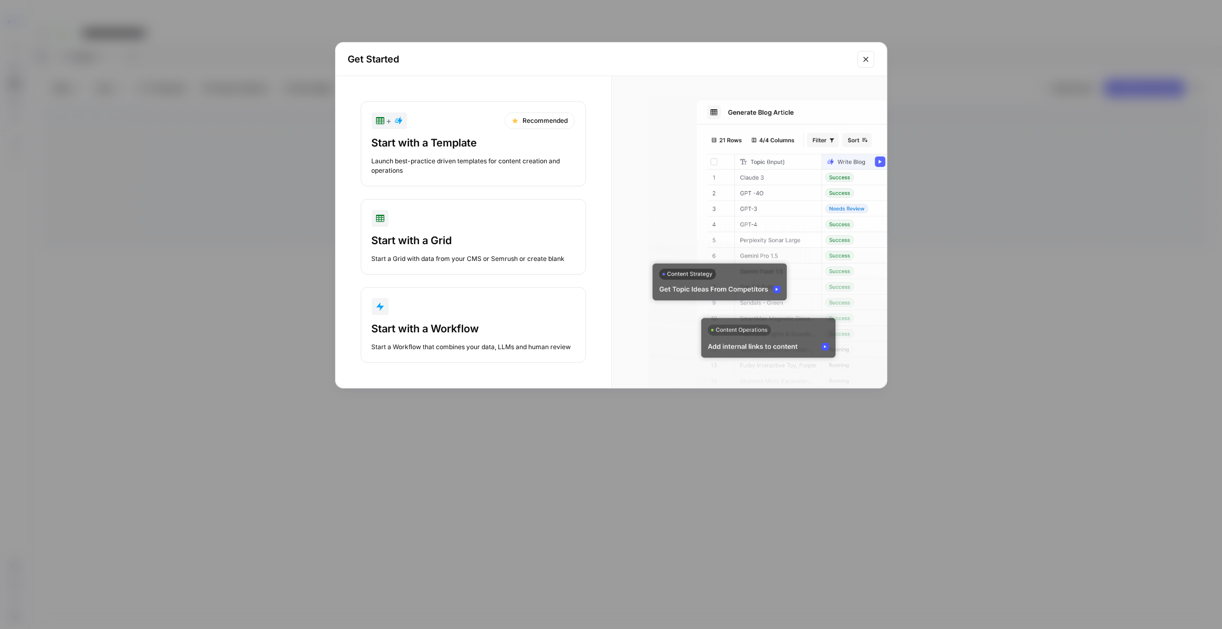
click at [444, 164] on div "Launch best-practice driven templates for content creation and operations" at bounding box center [473, 166] width 203 height 19
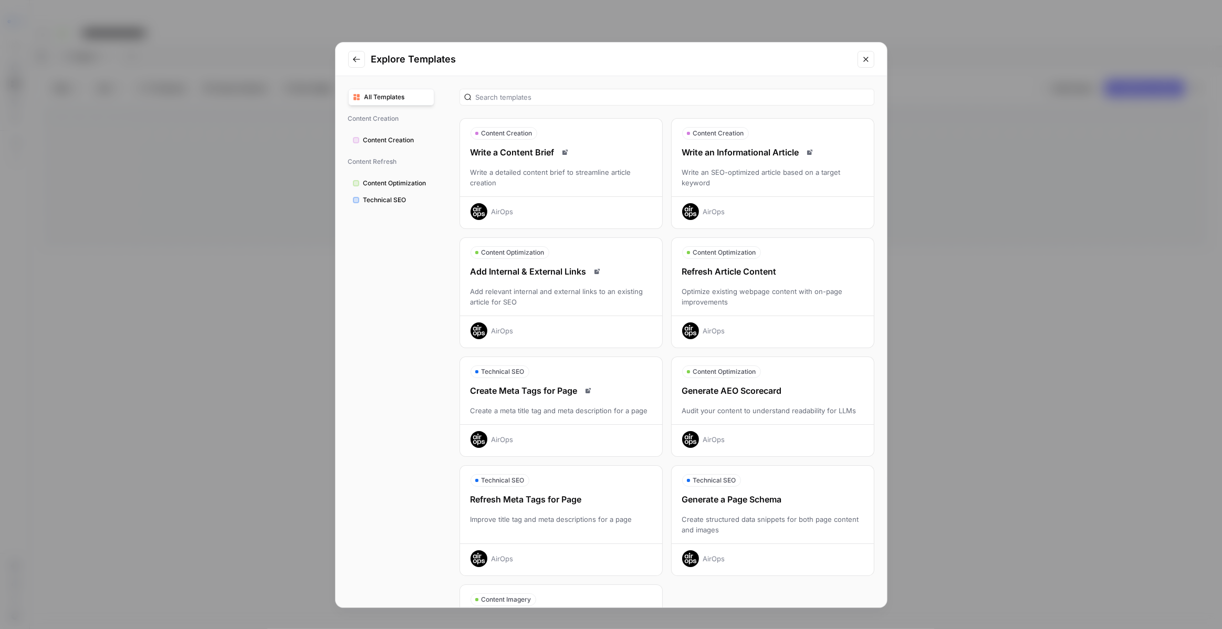
click at [785, 180] on div "Write an SEO-optimized article based on a target keyword" at bounding box center [773, 177] width 202 height 21
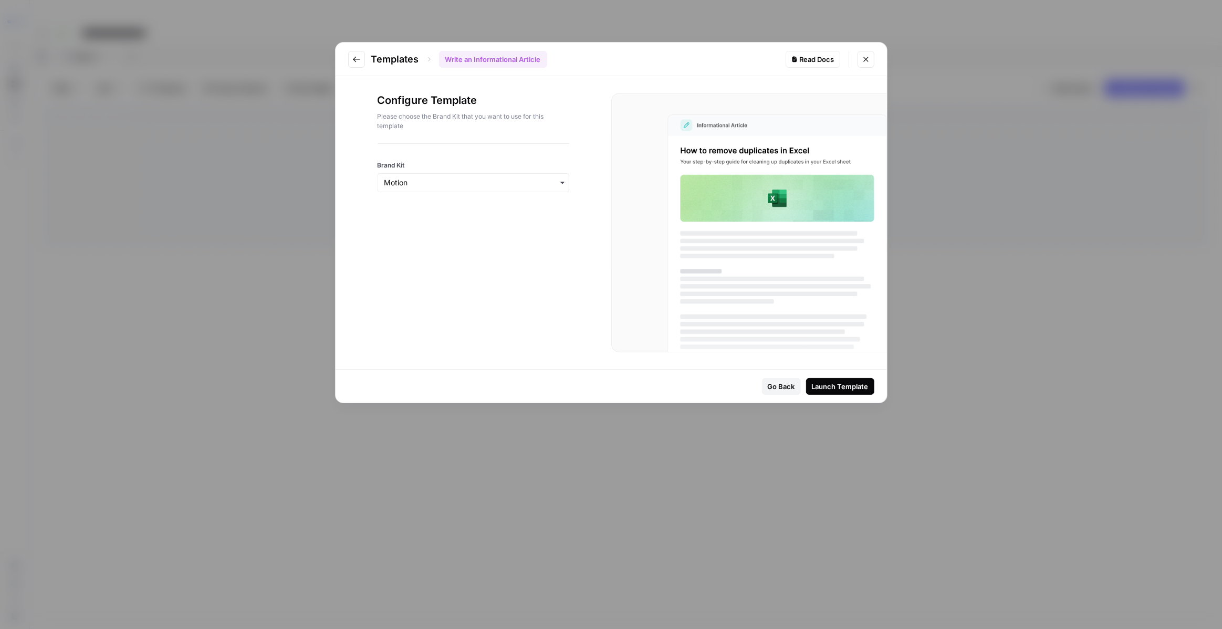
click at [827, 384] on div "Launch Template" at bounding box center [840, 386] width 57 height 11
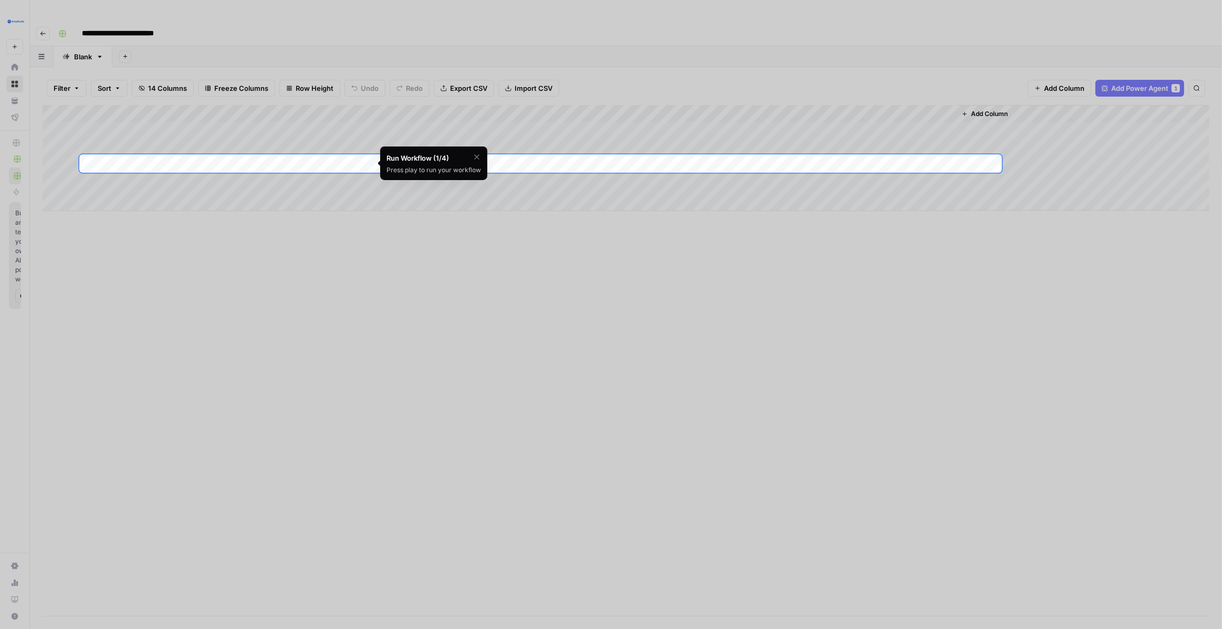
click at [482, 201] on div at bounding box center [611, 487] width 1222 height 629
click at [474, 155] on icon "button" at bounding box center [477, 157] width 8 height 8
click at [307, 123] on div at bounding box center [611, 77] width 1222 height 154
click at [450, 183] on span "Skip Tutorial" at bounding box center [448, 183] width 33 height 8
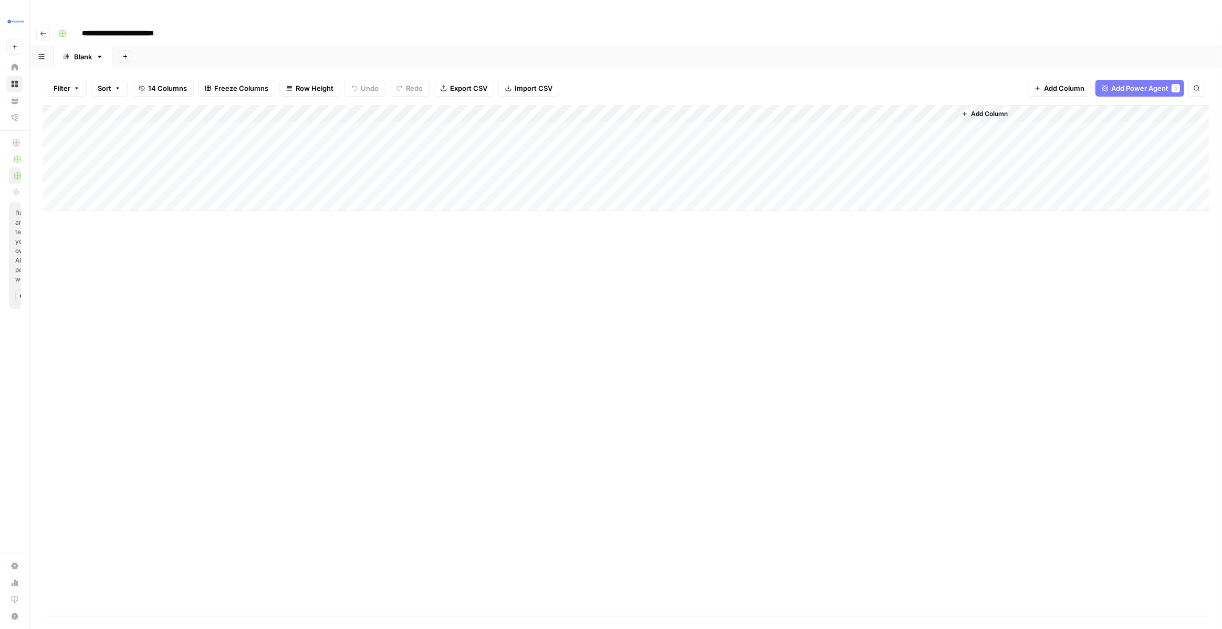
click at [297, 105] on div "Add Column" at bounding box center [626, 158] width 1167 height 106
click at [293, 128] on div "Add Column" at bounding box center [626, 158] width 1167 height 106
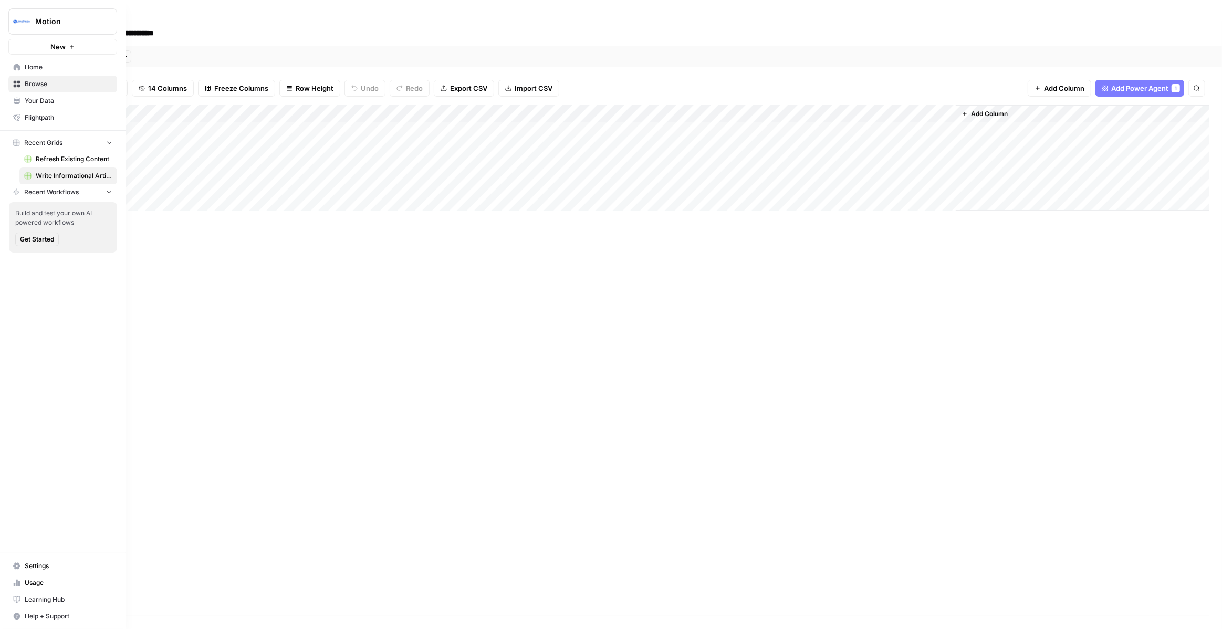
click at [63, 163] on span "Refresh Existing Content" at bounding box center [74, 158] width 77 height 9
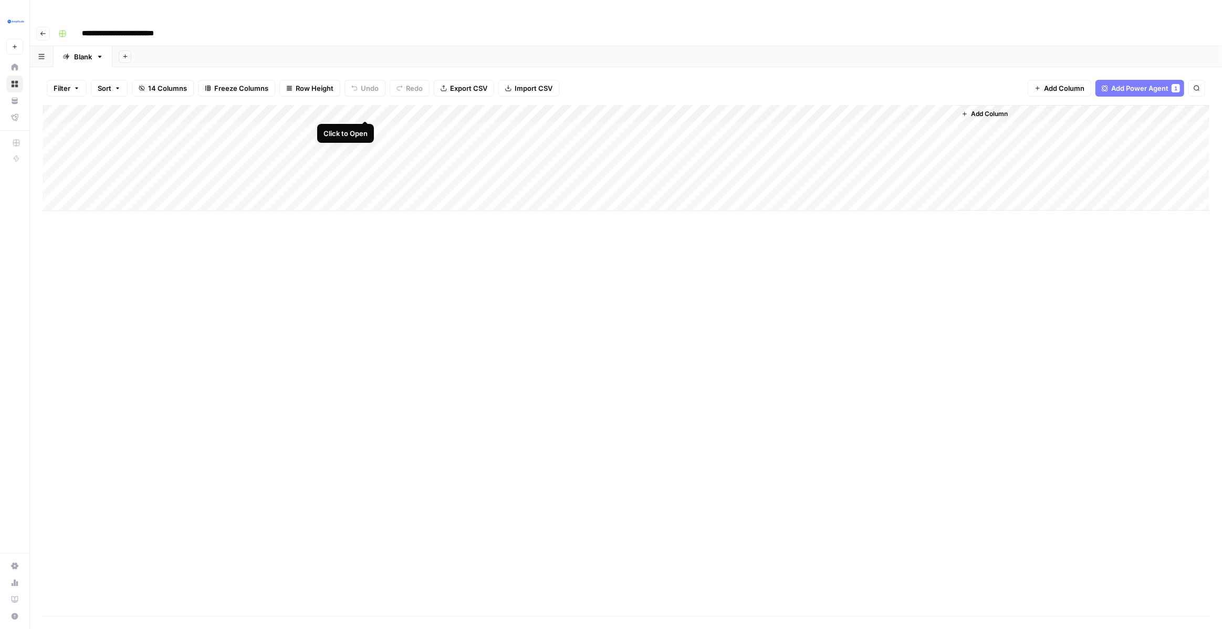
click at [365, 108] on div "Add Column" at bounding box center [626, 158] width 1167 height 106
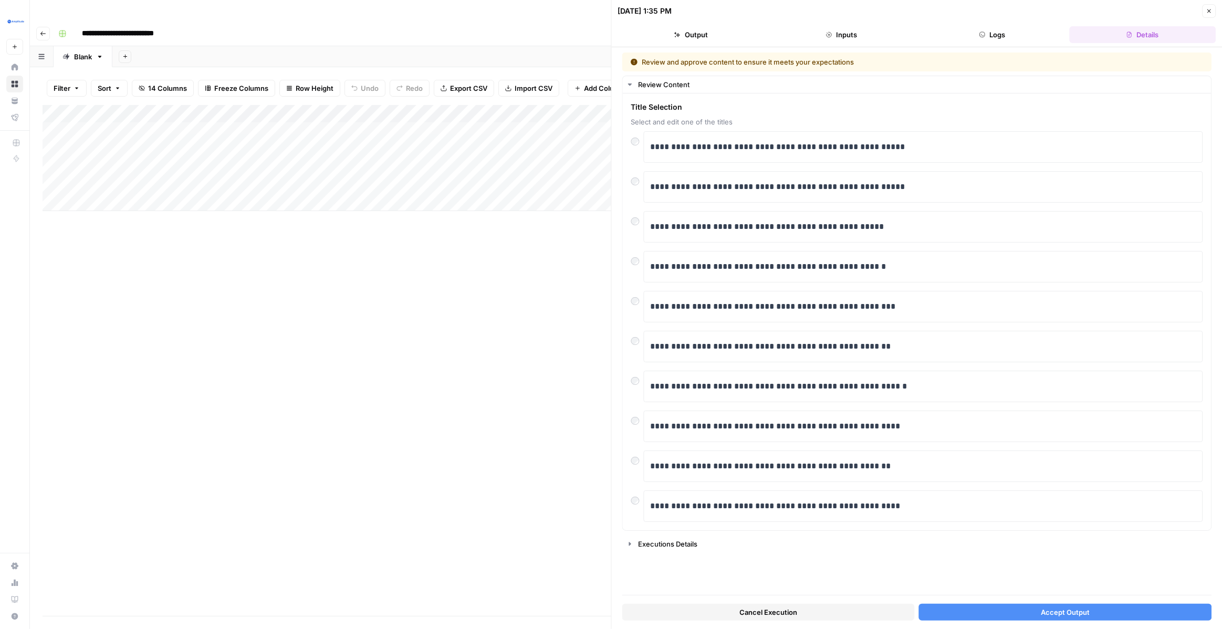
click at [1025, 607] on button "Accept Output" at bounding box center [1065, 612] width 293 height 17
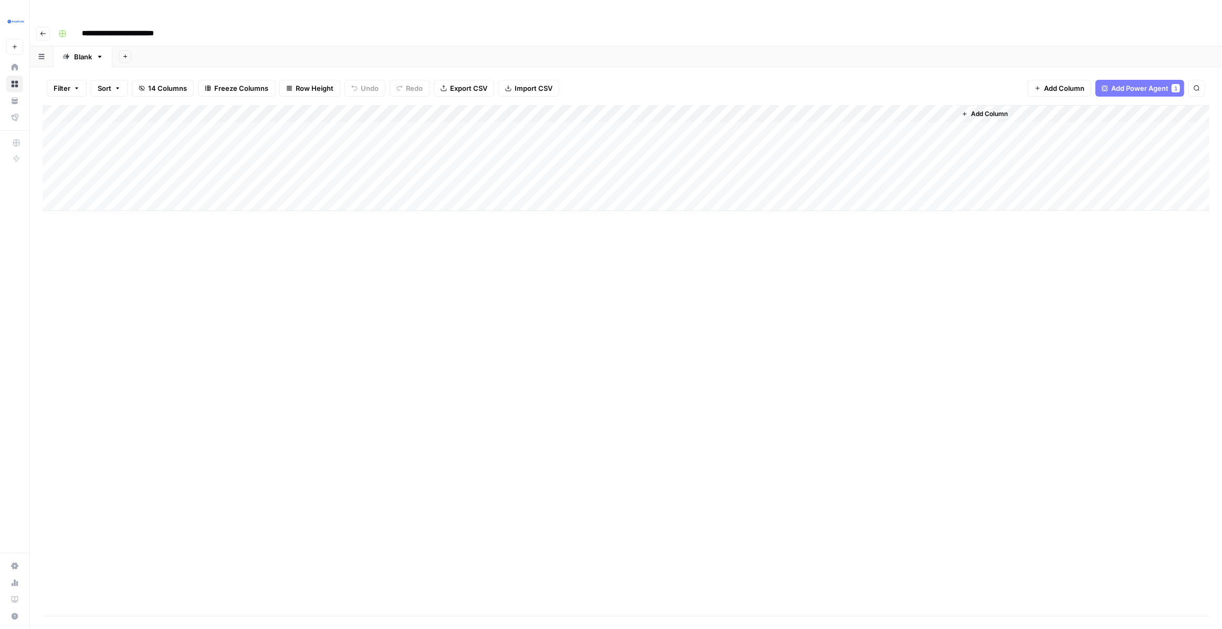
click at [546, 111] on div "Add Column" at bounding box center [626, 158] width 1167 height 106
click at [459, 108] on div "Add Column" at bounding box center [626, 158] width 1167 height 106
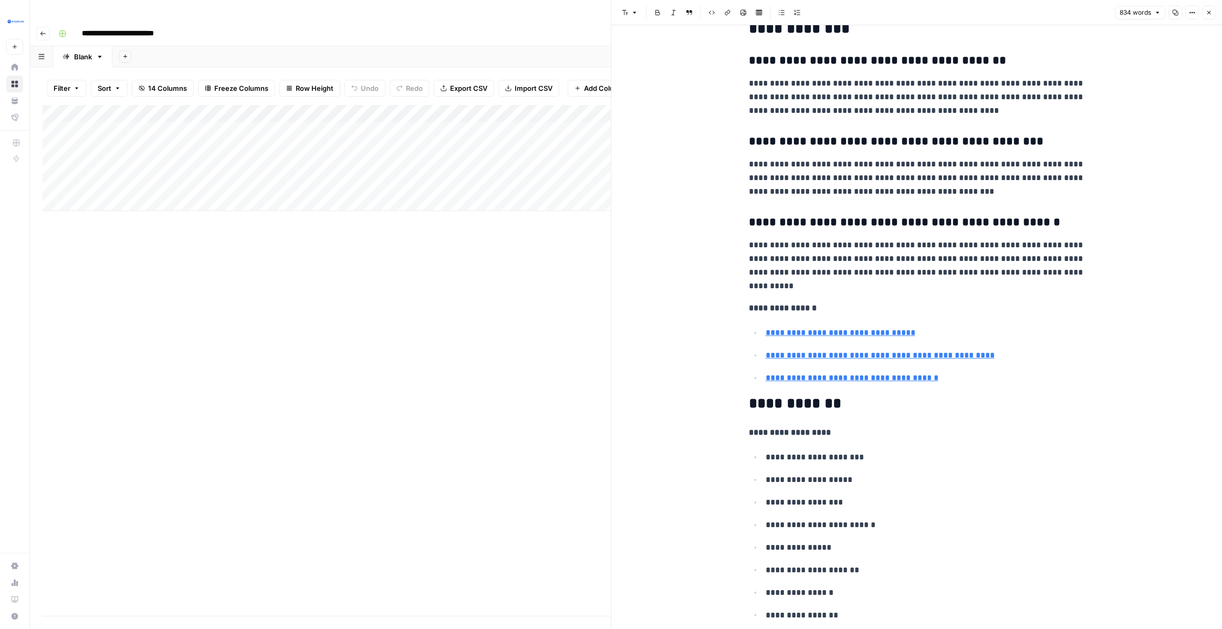
scroll to position [2463, 0]
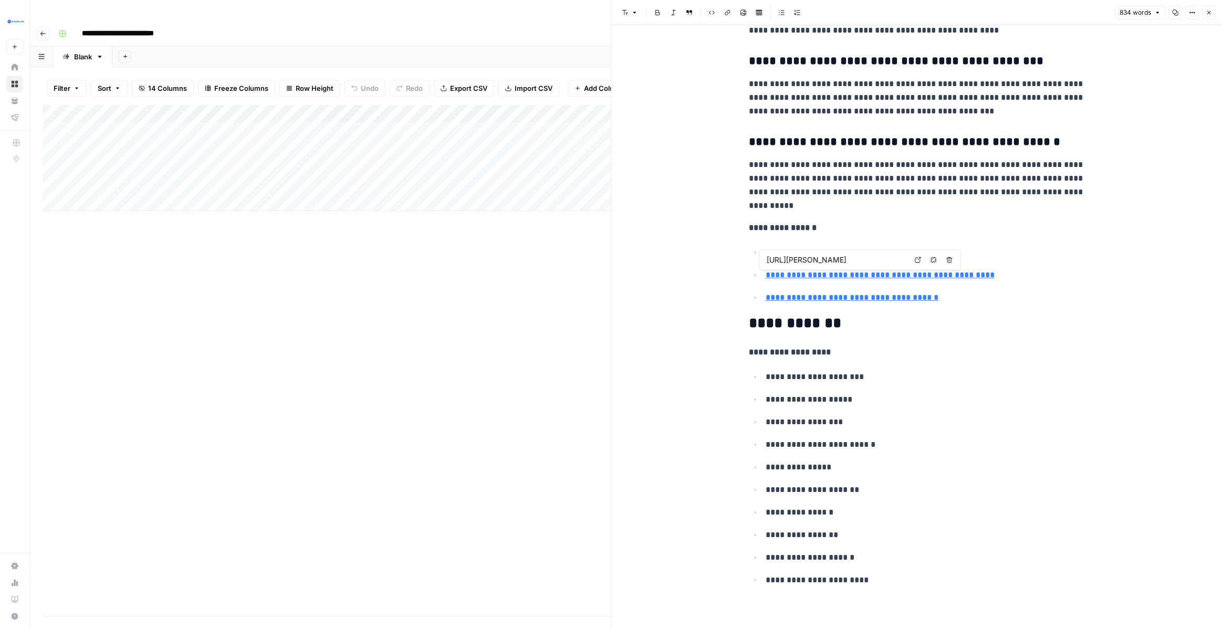
type input "https://www.usemotion.com/use-cases/sales-teams.html"
type input "https://www.lindy.ai/blog/ai-sales-pipeline-management"
click at [1209, 14] on icon "button" at bounding box center [1209, 12] width 6 height 6
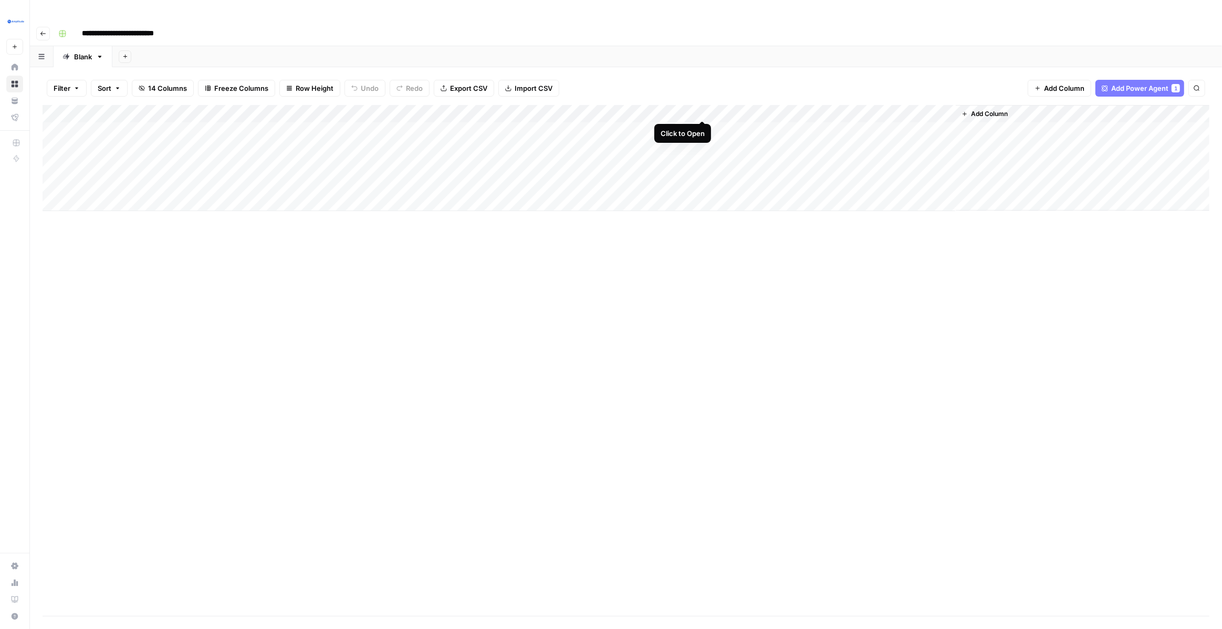
click at [704, 111] on div "Add Column" at bounding box center [626, 158] width 1167 height 106
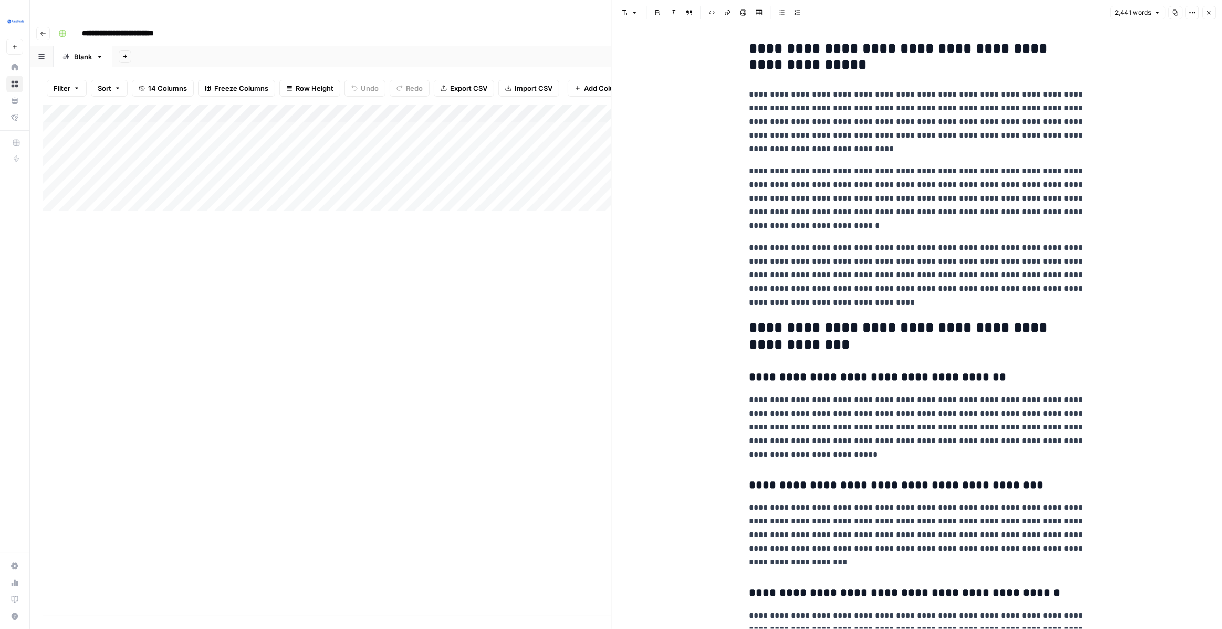
scroll to position [4122, 0]
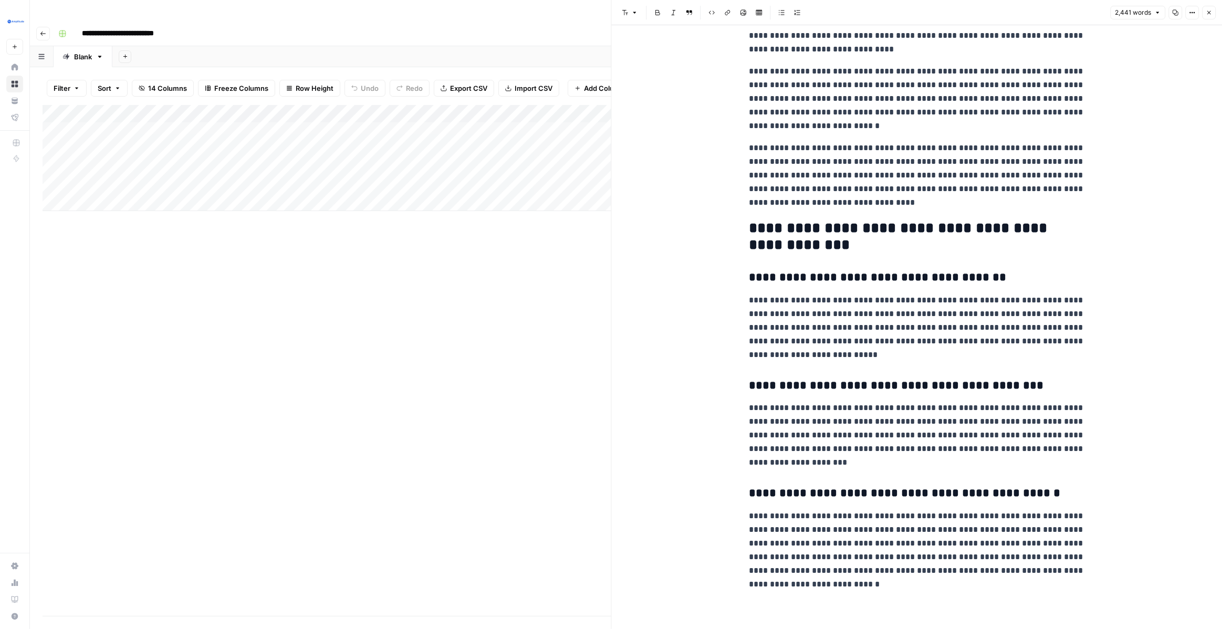
click at [1212, 13] on span "Close" at bounding box center [1212, 13] width 1 height 1
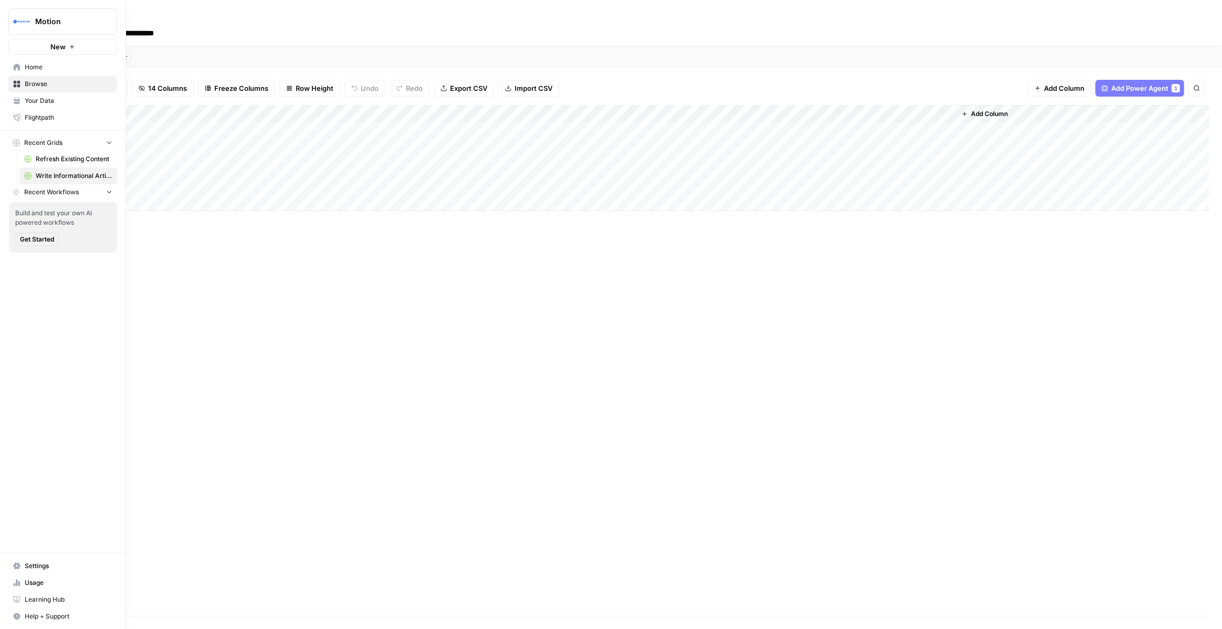
click at [48, 104] on span "Your Data" at bounding box center [69, 100] width 88 height 9
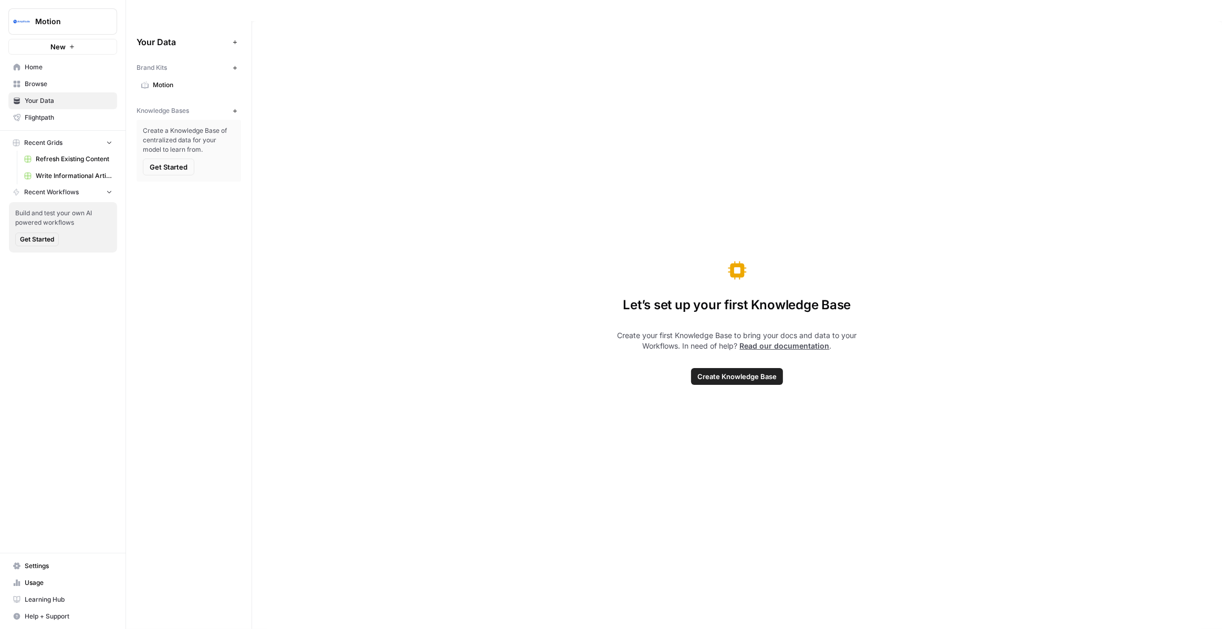
click at [236, 108] on icon "button" at bounding box center [235, 111] width 6 height 6
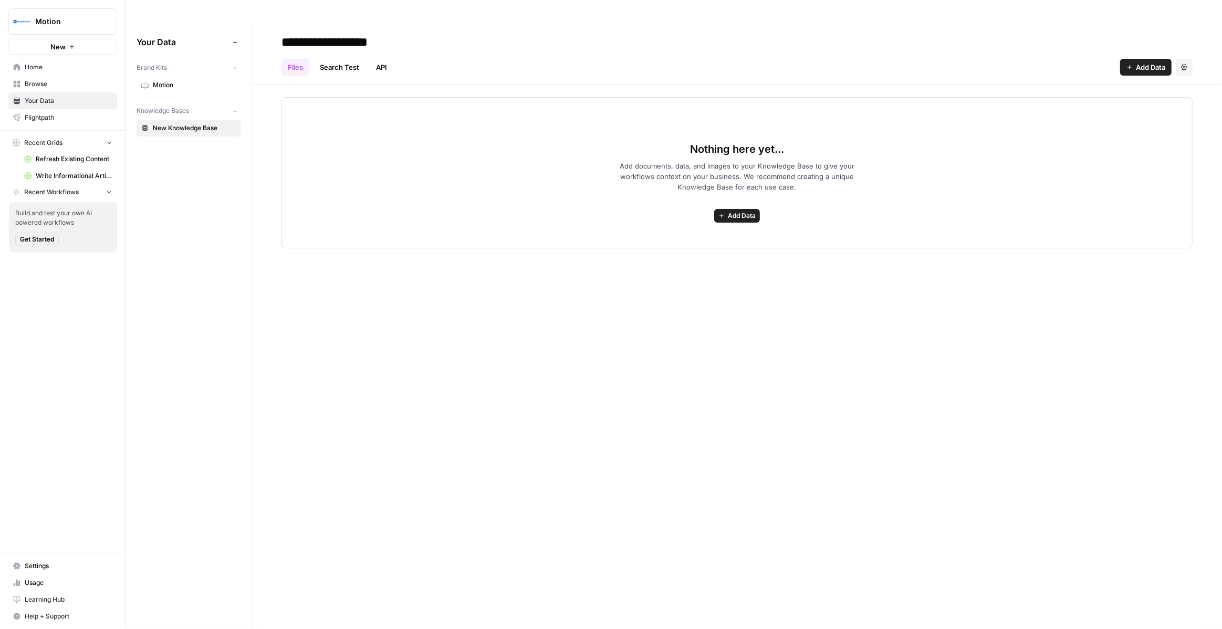
click at [330, 32] on input "**********" at bounding box center [361, 42] width 168 height 21
type input "*******"
click at [236, 108] on icon "button" at bounding box center [235, 111] width 6 height 6
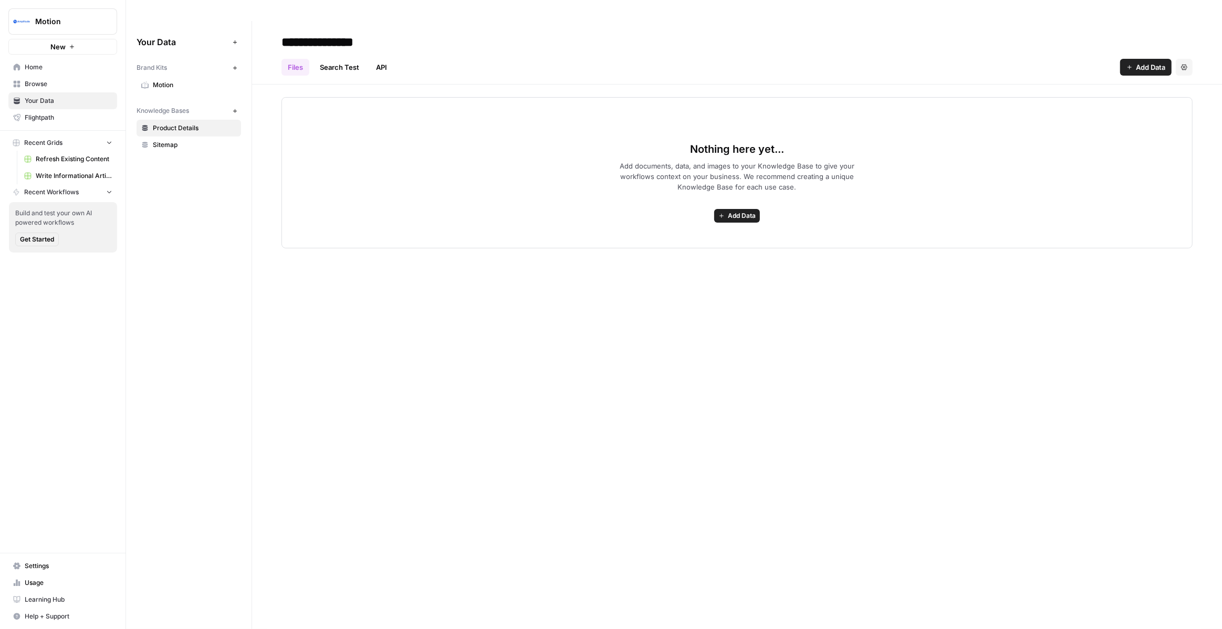
type input "**********"
click at [235, 108] on icon "button" at bounding box center [235, 111] width 6 height 6
type input "**********"
click at [235, 109] on icon "button" at bounding box center [235, 111] width 4 height 4
type input "**********"
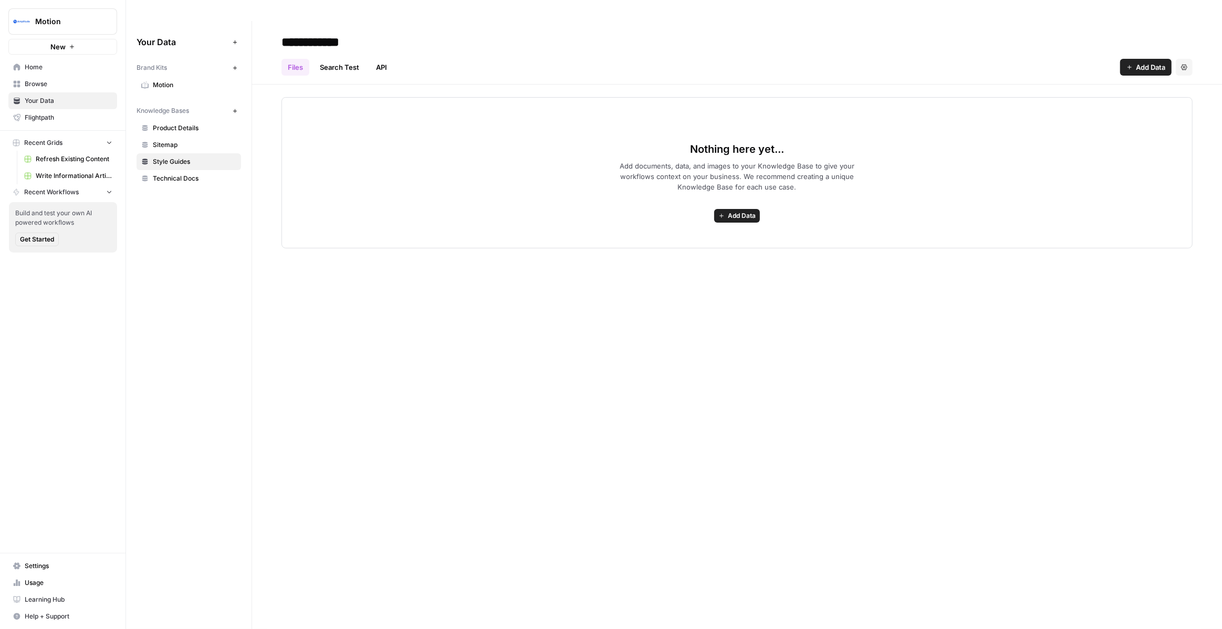
click at [236, 108] on icon "button" at bounding box center [235, 111] width 6 height 6
click at [313, 32] on input "**********" at bounding box center [361, 42] width 168 height 21
type input "**********"
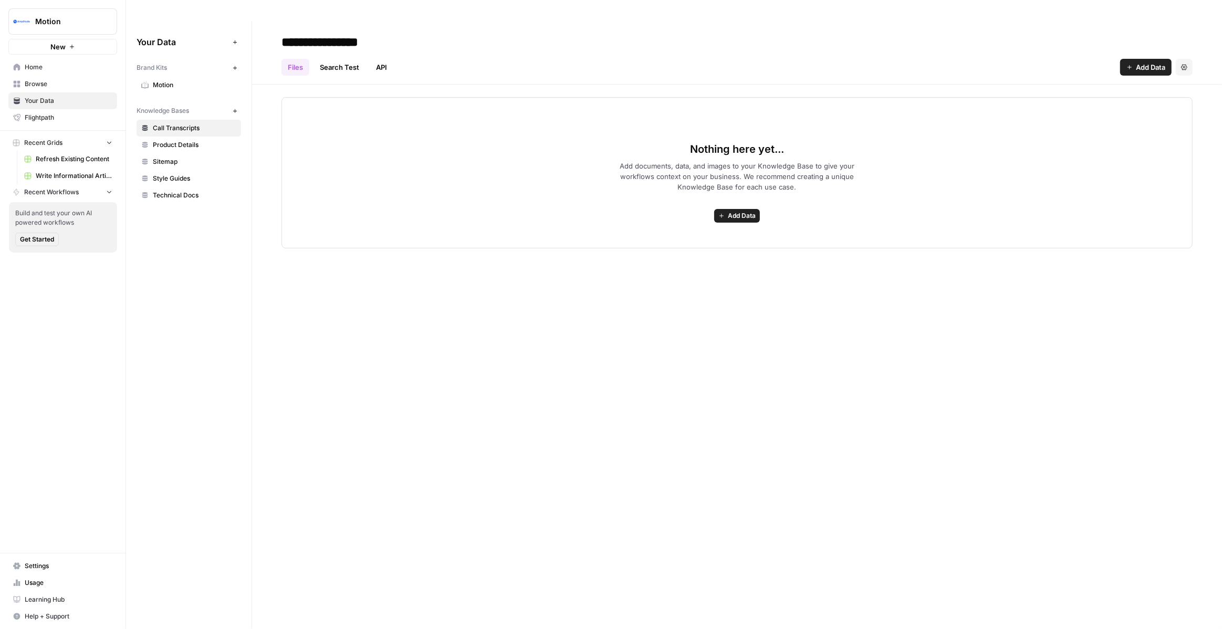
click at [227, 241] on div "Your Data Add Data Brand Kits New Motion Knowledge Bases New Call Transcripts P…" at bounding box center [189, 335] width 126 height 629
click at [195, 157] on span "Sitemap" at bounding box center [195, 161] width 84 height 9
click at [202, 77] on link "Motion" at bounding box center [189, 85] width 105 height 17
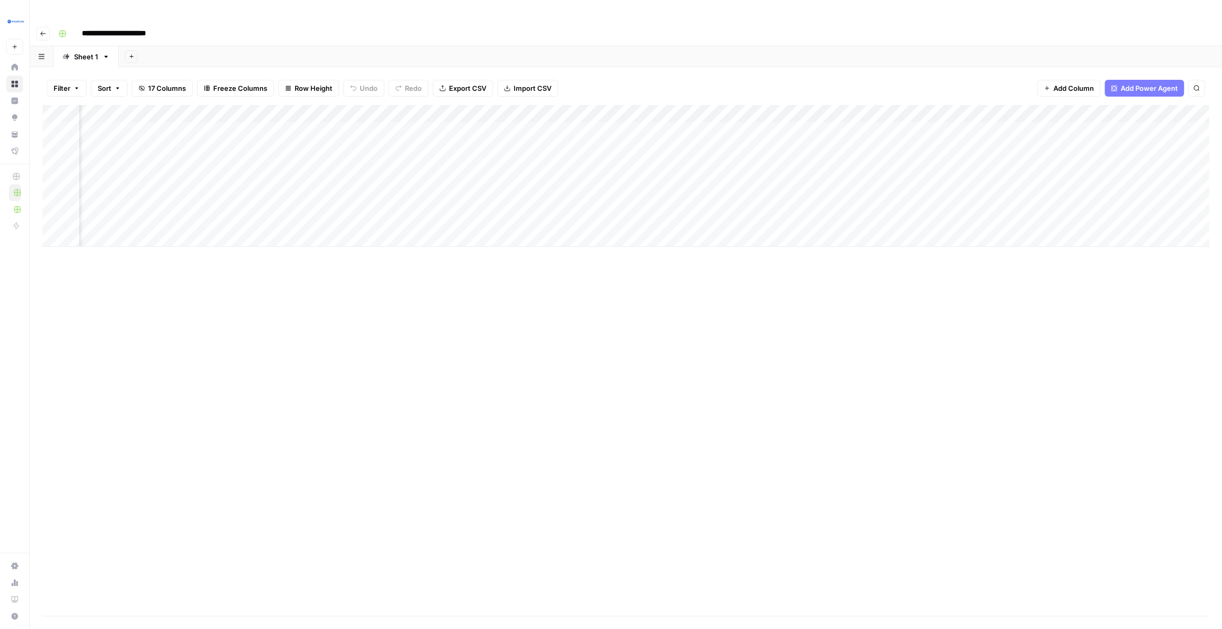
scroll to position [0, 157]
click at [602, 109] on div "Add Column" at bounding box center [626, 176] width 1167 height 142
click at [941, 109] on div "Add Column" at bounding box center [626, 176] width 1167 height 142
click at [767, 111] on div "Add Column" at bounding box center [626, 176] width 1167 height 142
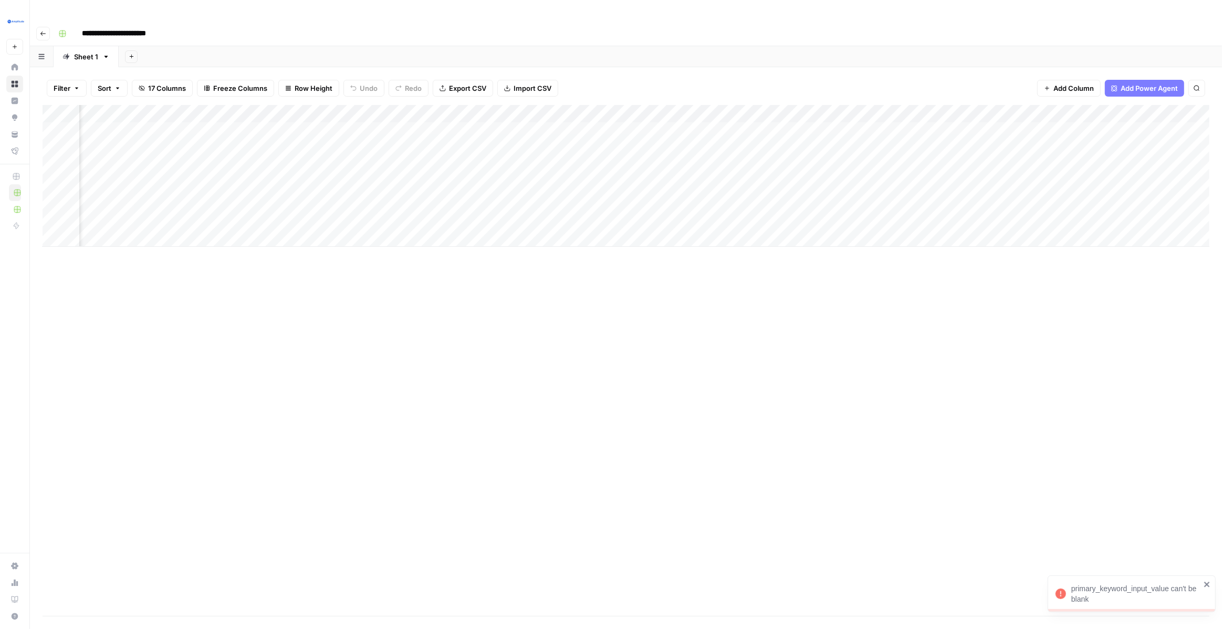
scroll to position [0, 730]
click at [928, 110] on div "Add Column" at bounding box center [626, 176] width 1167 height 142
click at [1047, 110] on div "Add Column" at bounding box center [626, 176] width 1167 height 142
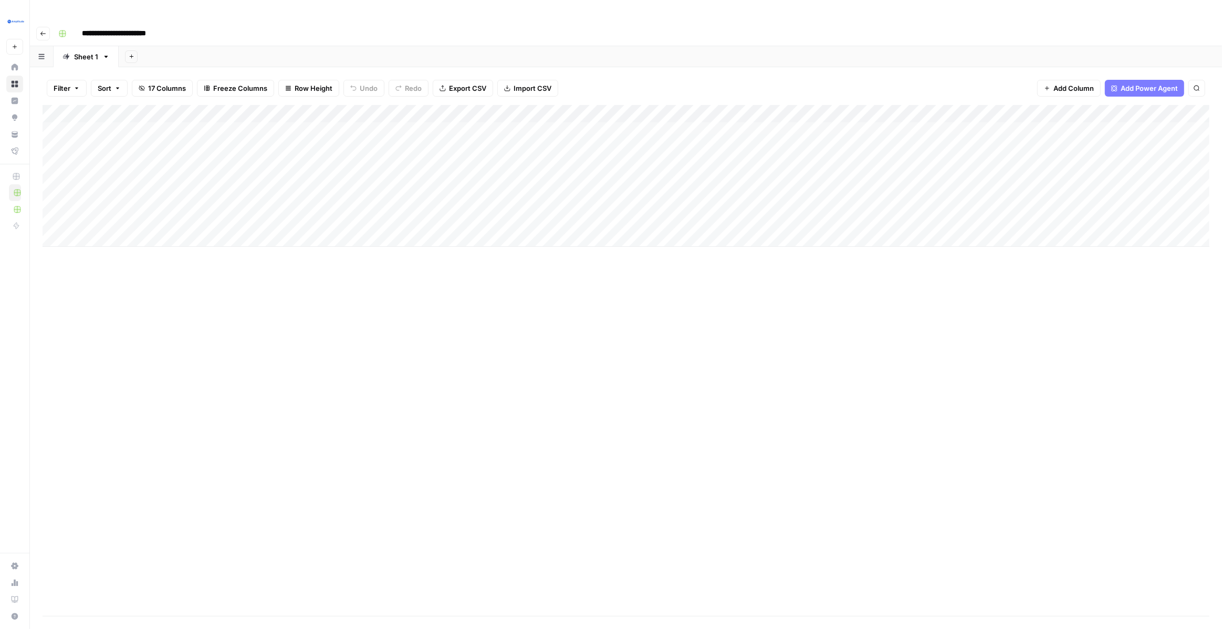
click at [133, 113] on div "Add Column" at bounding box center [626, 176] width 1167 height 142
click at [369, 113] on div "Add Column" at bounding box center [626, 176] width 1167 height 142
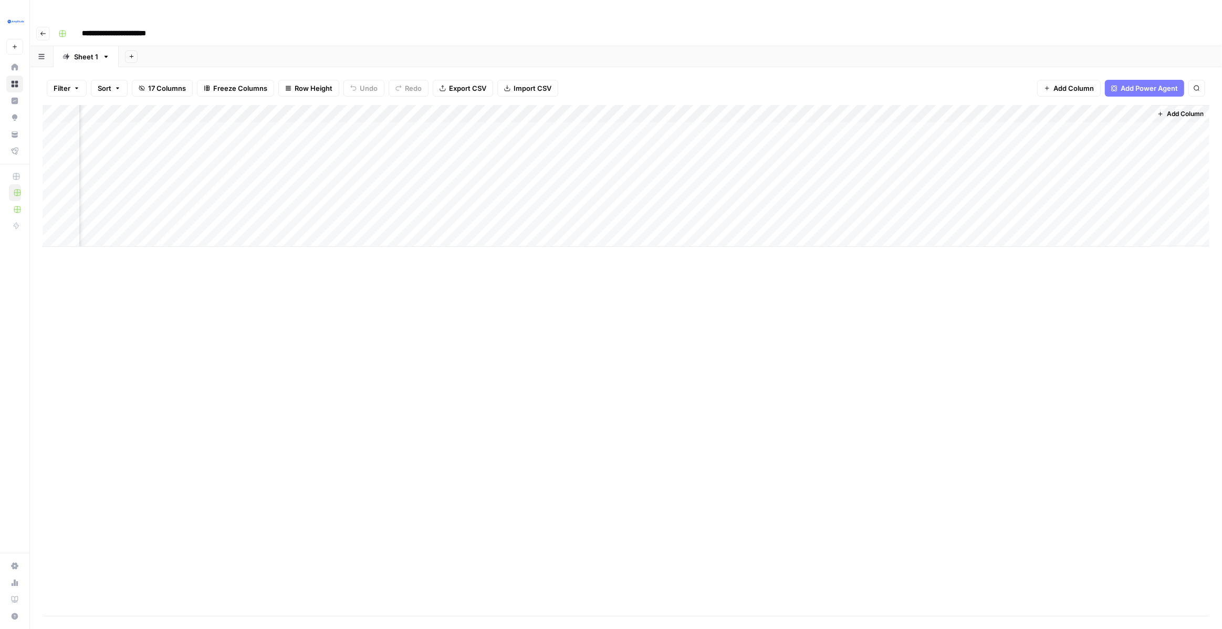
click at [971, 108] on div "Add Column" at bounding box center [626, 176] width 1167 height 142
click at [1128, 108] on div "Add Column" at bounding box center [626, 176] width 1167 height 142
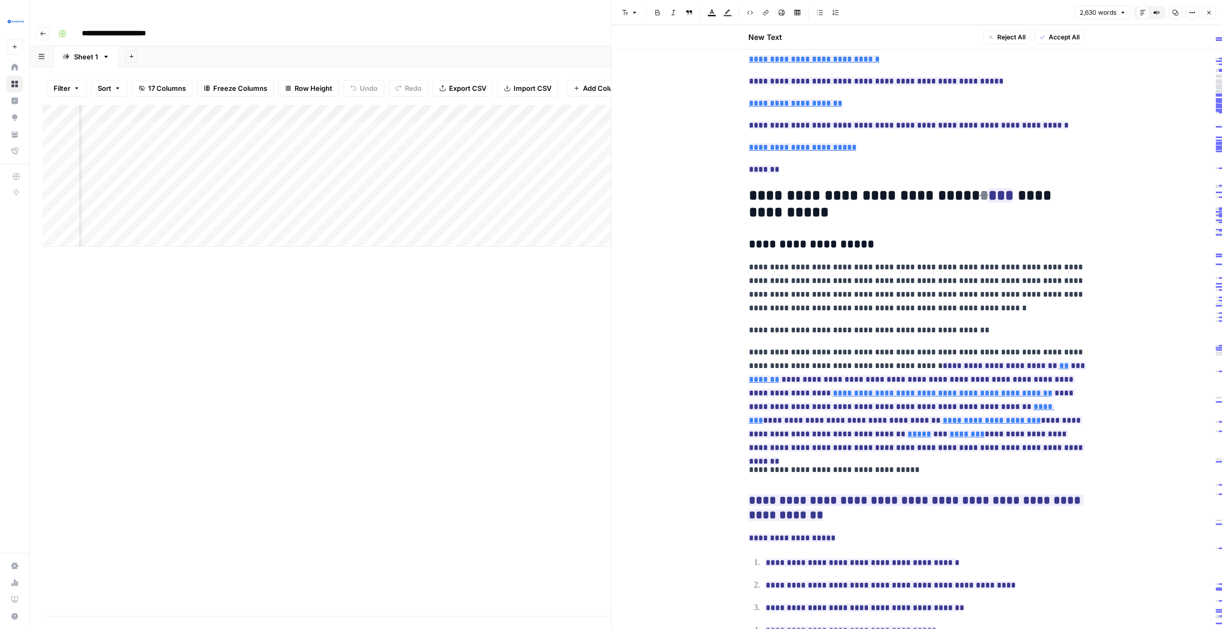
scroll to position [690, 0]
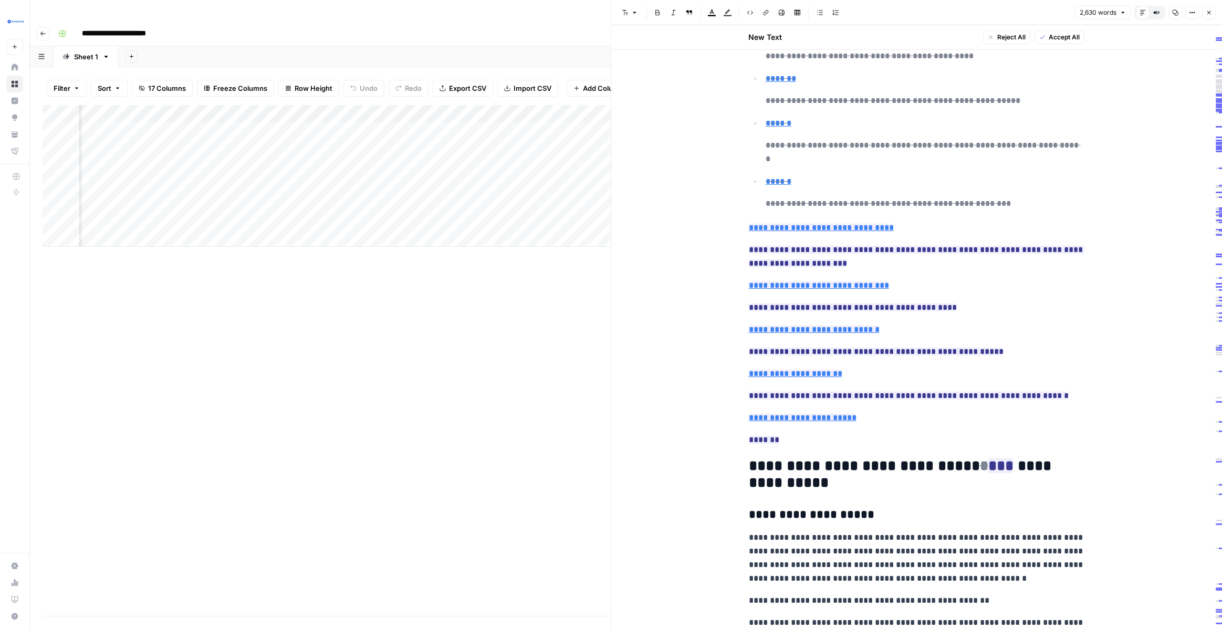
click at [1209, 11] on icon "button" at bounding box center [1209, 12] width 6 height 6
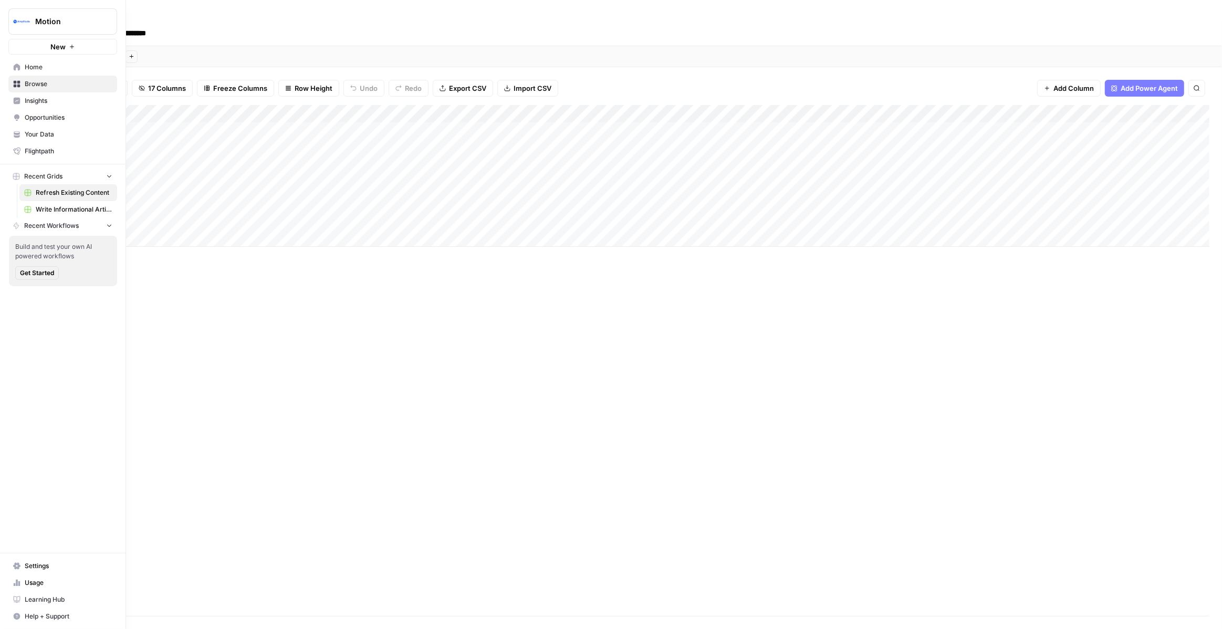
click at [36, 135] on span "Your Data" at bounding box center [69, 134] width 88 height 9
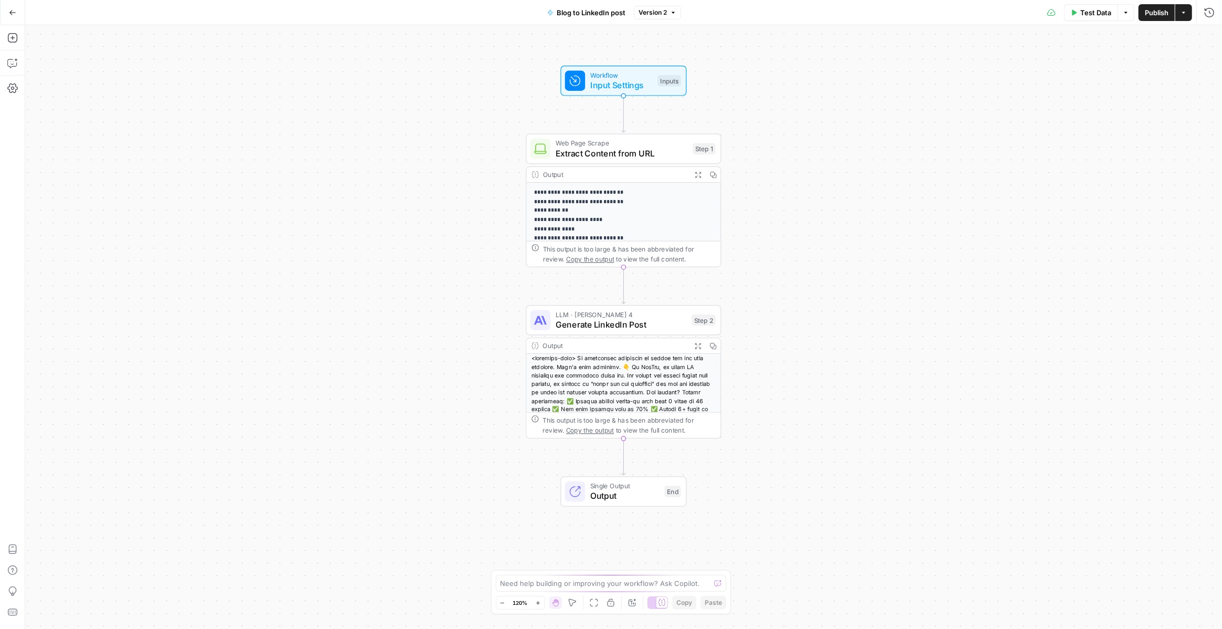
drag, startPoint x: 753, startPoint y: 301, endPoint x: 753, endPoint y: 260, distance: 41.0
click at [753, 260] on div "**********" at bounding box center [623, 327] width 1197 height 604
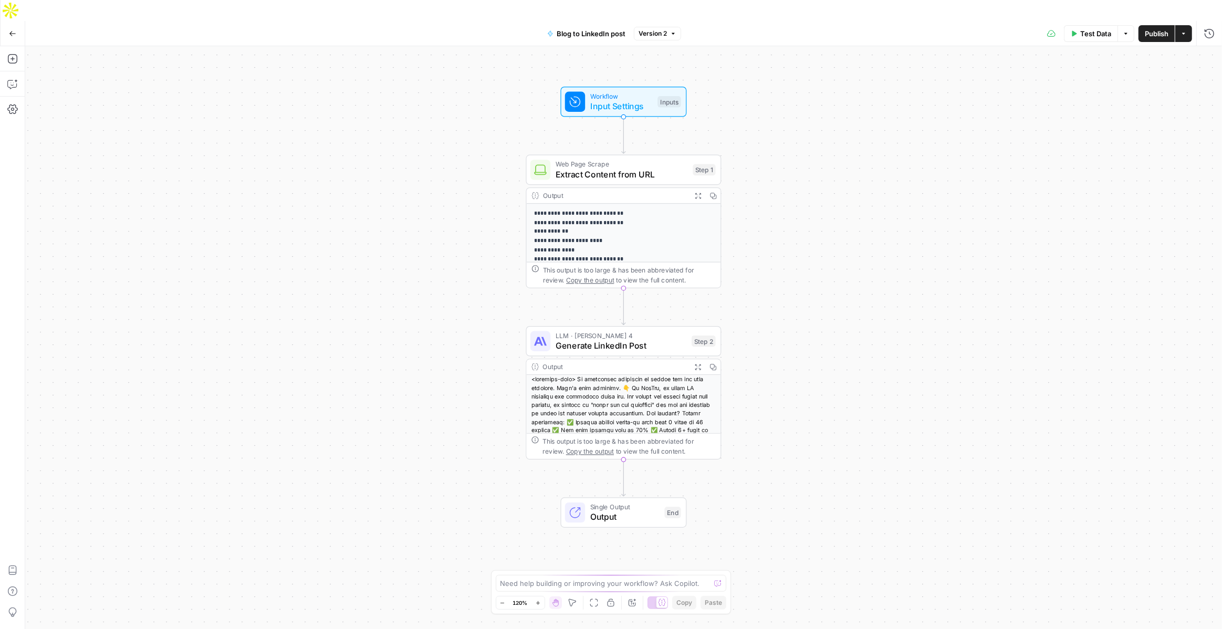
click at [612, 362] on div "Output" at bounding box center [615, 367] width 144 height 10
click at [609, 339] on span "Generate LinkedIn Post" at bounding box center [621, 345] width 131 height 13
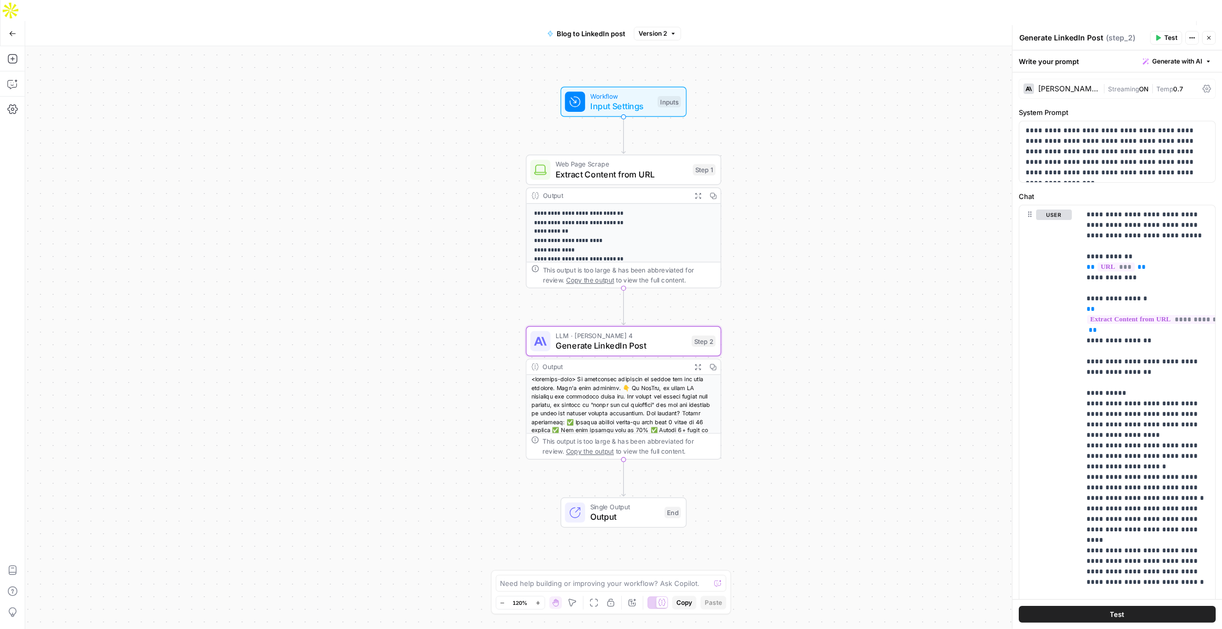
click at [1207, 40] on icon "button" at bounding box center [1209, 38] width 6 height 6
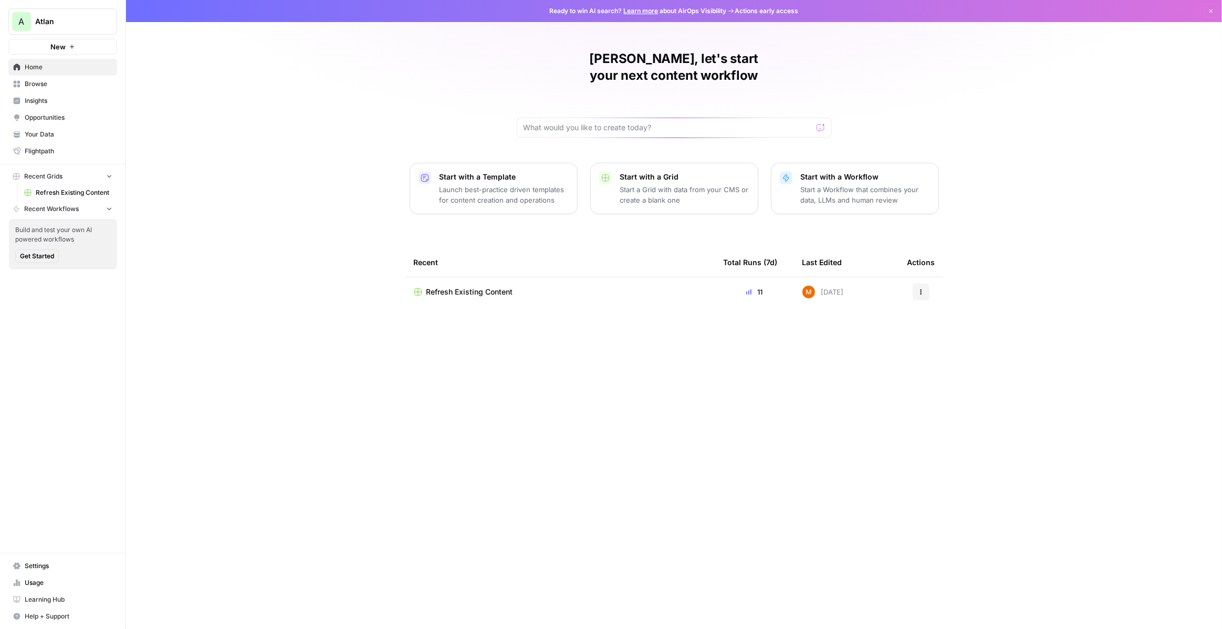
click at [56, 192] on span "Refresh Existing Content" at bounding box center [74, 192] width 77 height 9
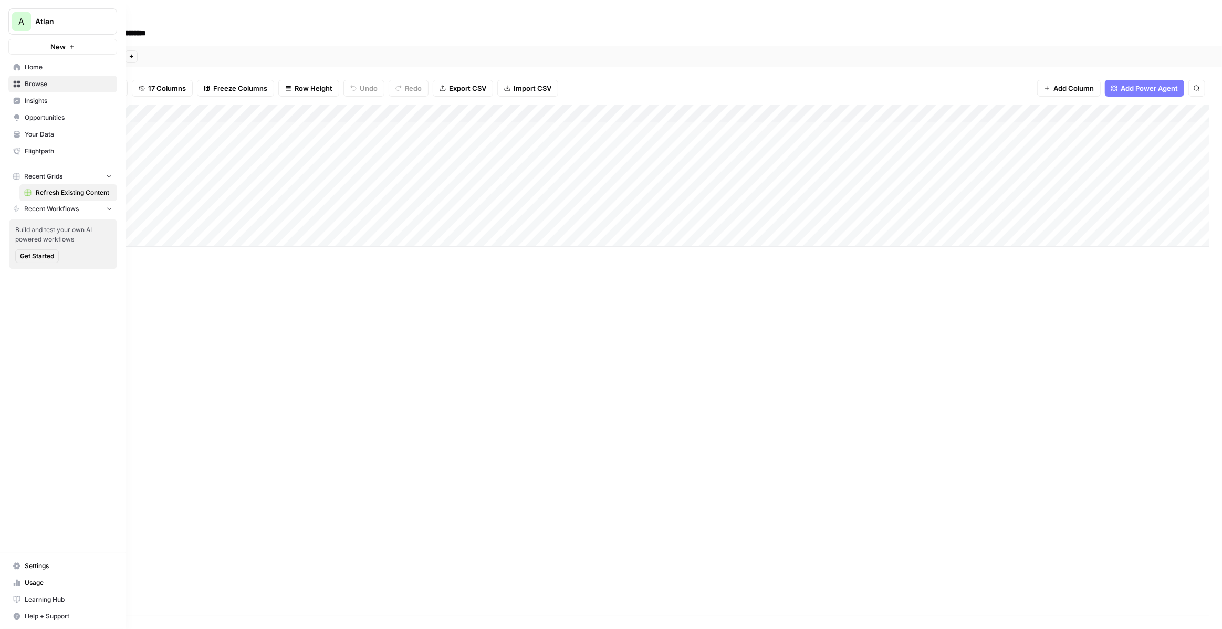
click at [69, 46] on icon "button" at bounding box center [72, 47] width 6 height 6
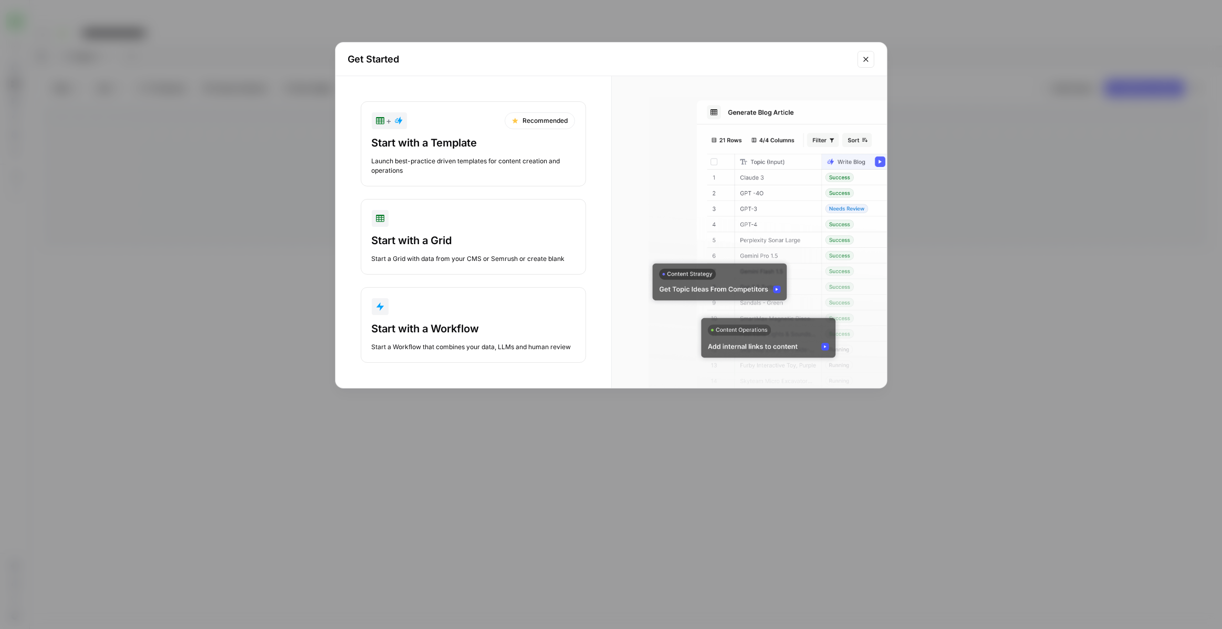
click at [484, 160] on div "Launch best-practice driven templates for content creation and operations" at bounding box center [473, 166] width 203 height 19
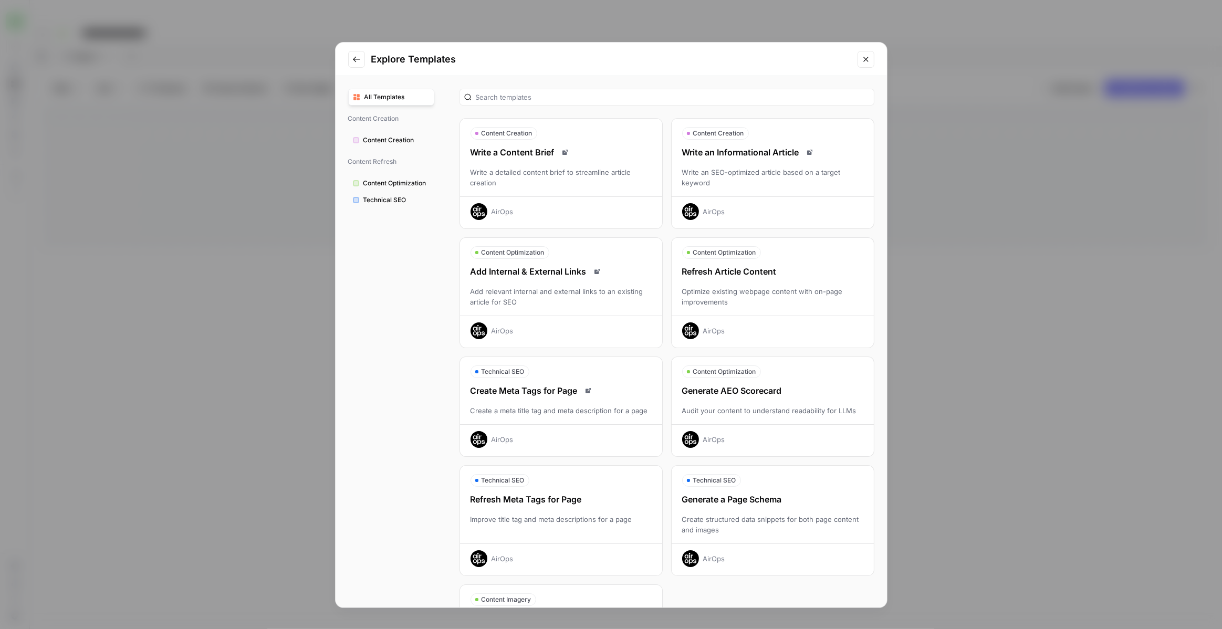
click at [606, 165] on div "Write a Content Brief Write a detailed content brief to streamline article crea…" at bounding box center [561, 183] width 202 height 74
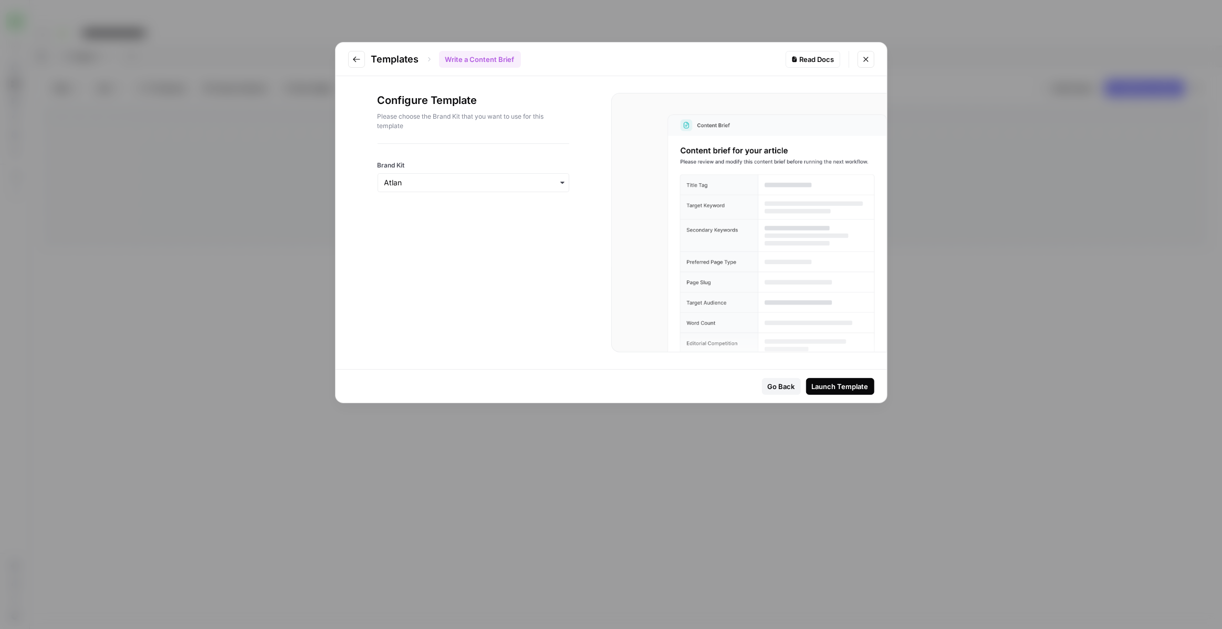
click at [851, 385] on div "Launch Template" at bounding box center [840, 386] width 57 height 11
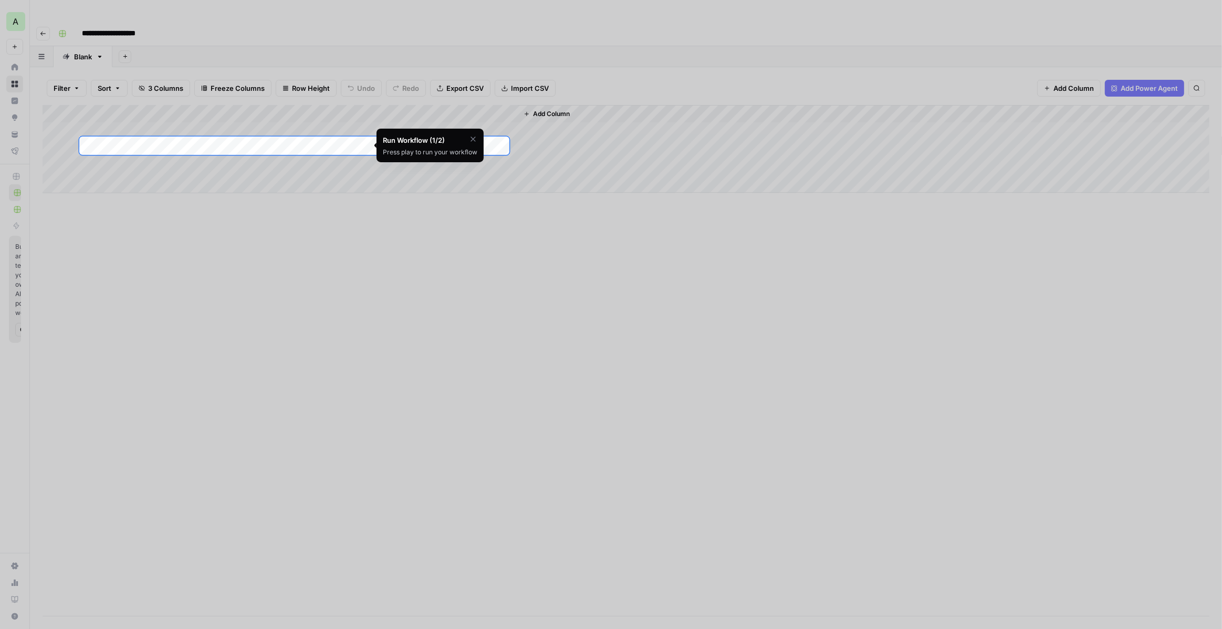
click at [348, 285] on div at bounding box center [611, 469] width 1222 height 629
click at [473, 138] on icon "button" at bounding box center [473, 139] width 8 height 8
click at [451, 161] on span "Skip Tutorial" at bounding box center [445, 165] width 33 height 8
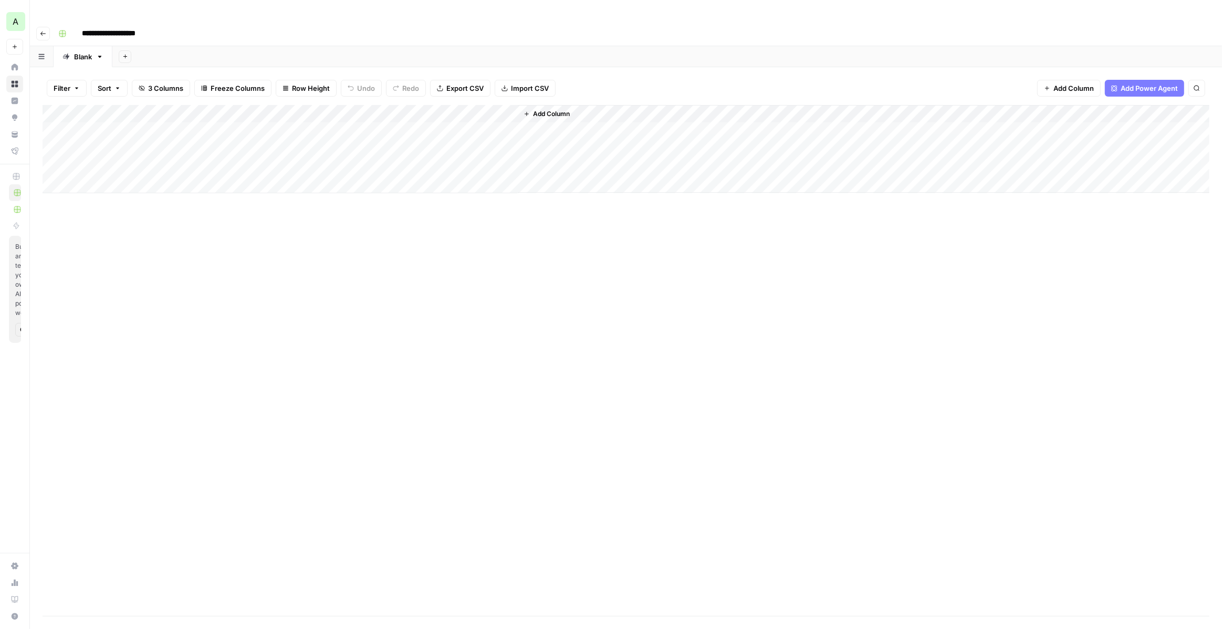
click at [294, 109] on div "Add Column" at bounding box center [626, 149] width 1167 height 88
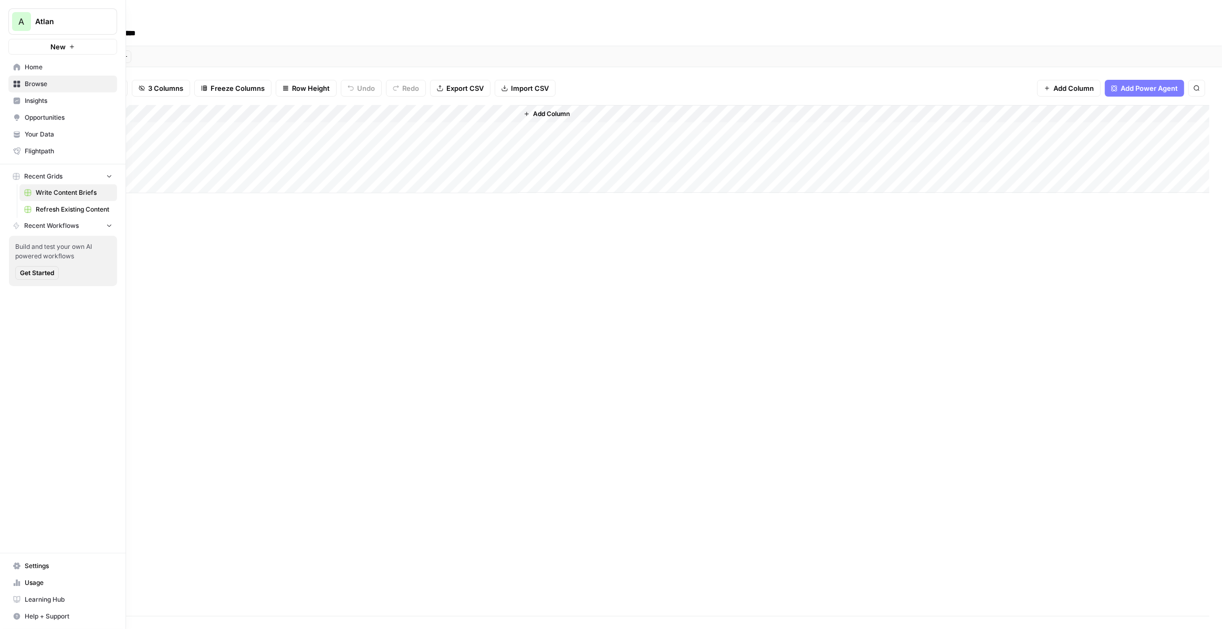
click at [32, 19] on button "A Atlan" at bounding box center [62, 21] width 109 height 26
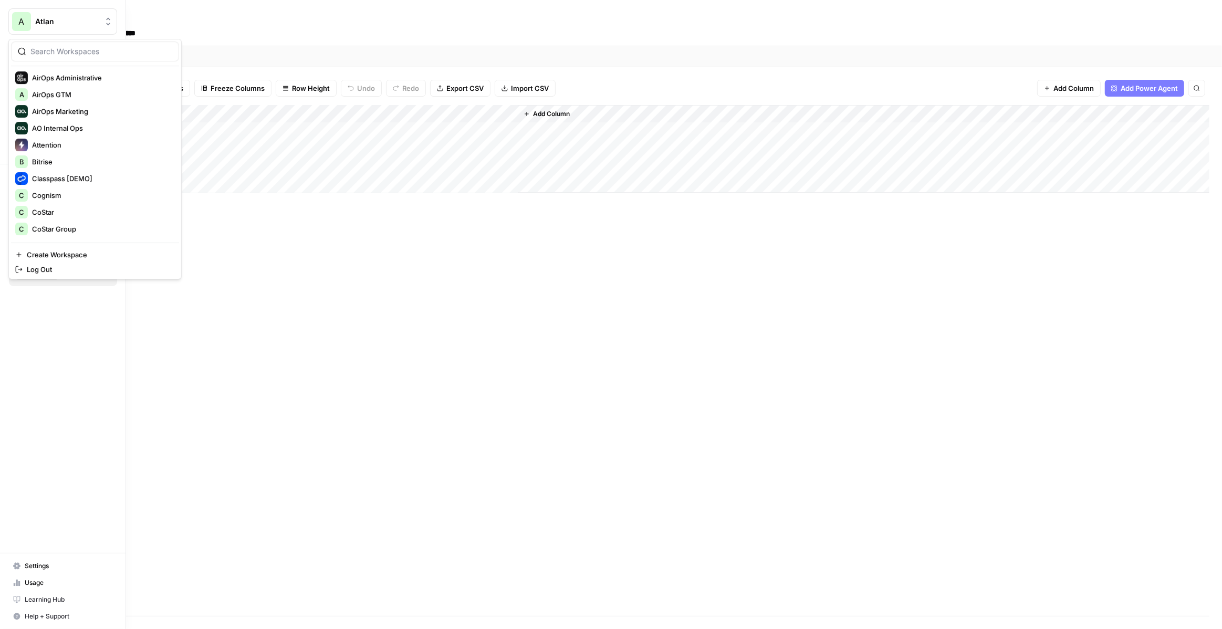
scroll to position [141, 0]
click at [89, 212] on div "D Domo" at bounding box center [95, 207] width 160 height 13
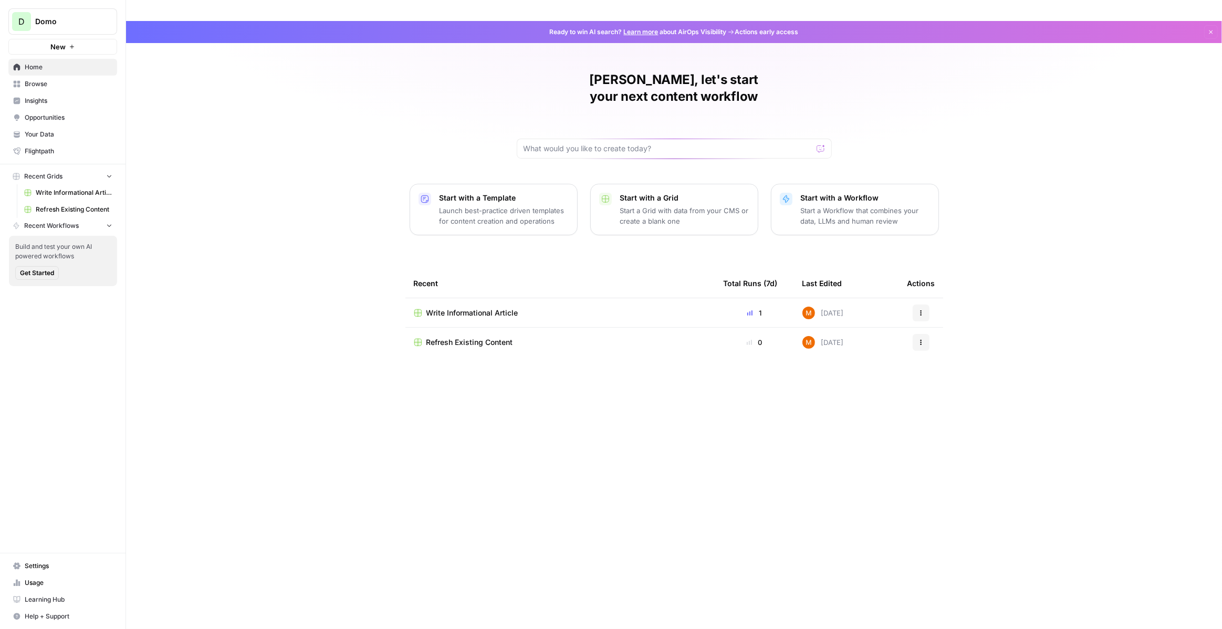
click at [83, 133] on span "Your Data" at bounding box center [69, 134] width 88 height 9
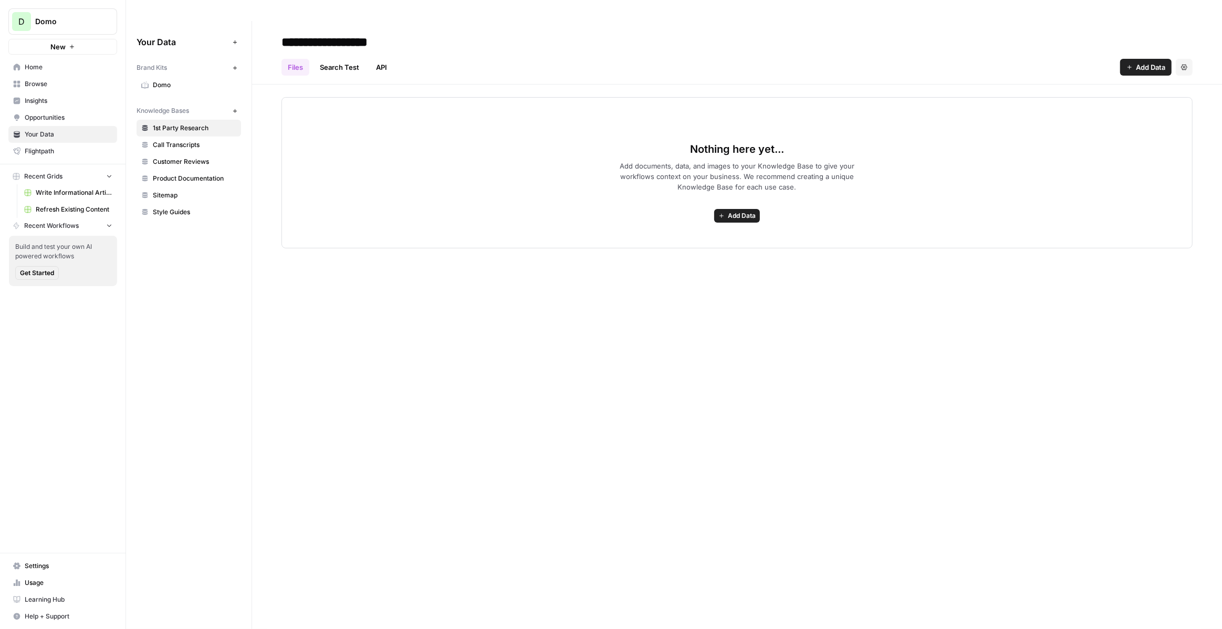
click at [202, 80] on span "Domo" at bounding box center [195, 84] width 84 height 9
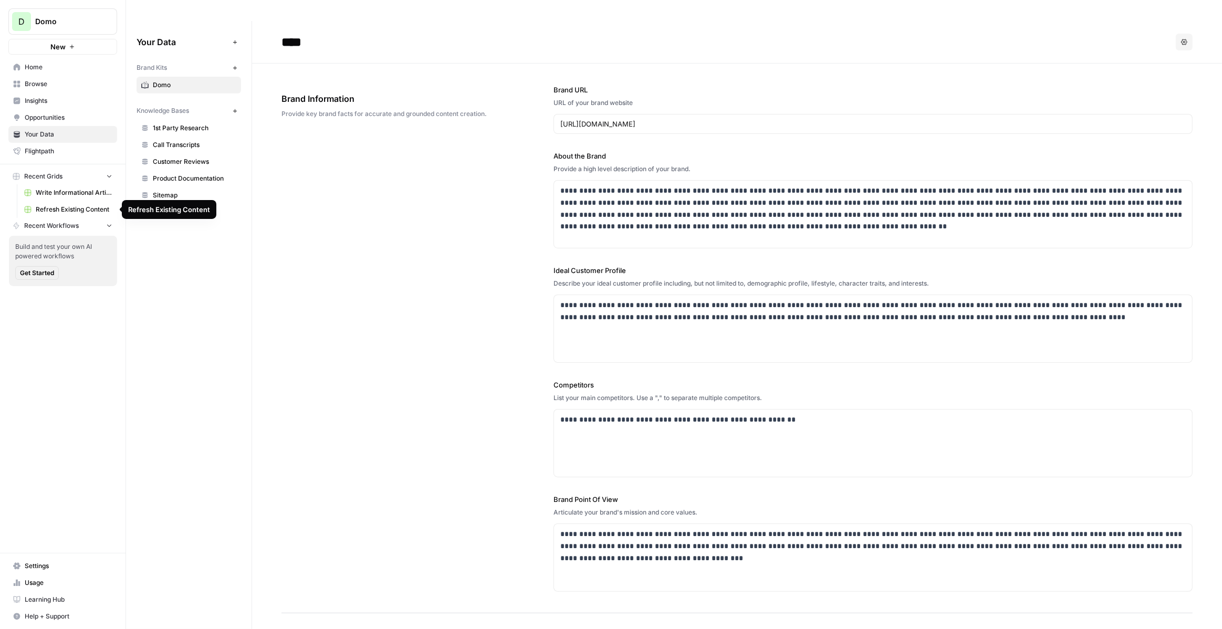
click at [86, 205] on span "Refresh Existing Content" at bounding box center [74, 209] width 77 height 9
